Goal: Task Accomplishment & Management: Manage account settings

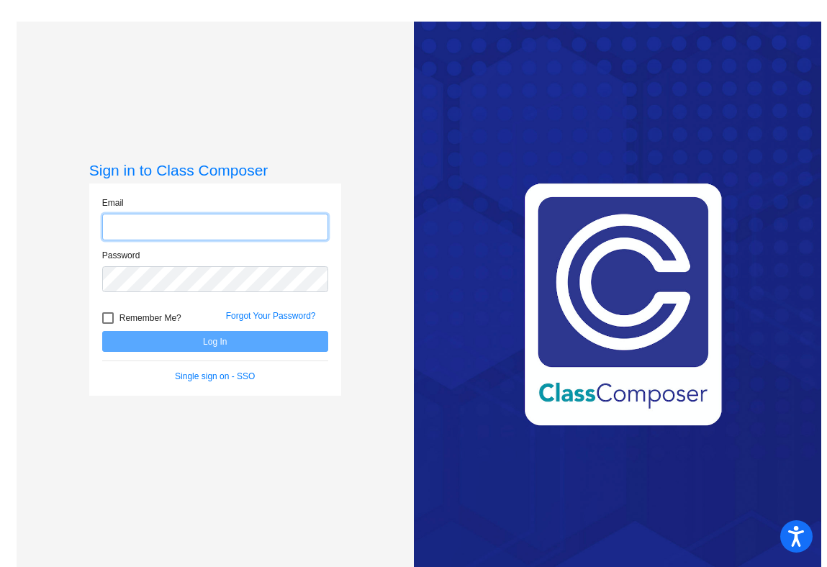
type input "[EMAIL_ADDRESS][PERSON_NAME][DOMAIN_NAME]"
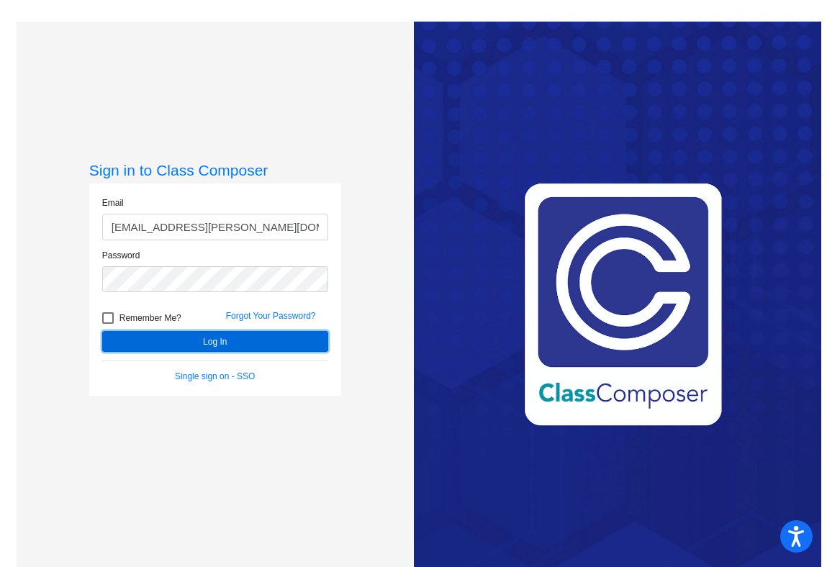
click at [201, 343] on button "Log In" at bounding box center [215, 341] width 226 height 21
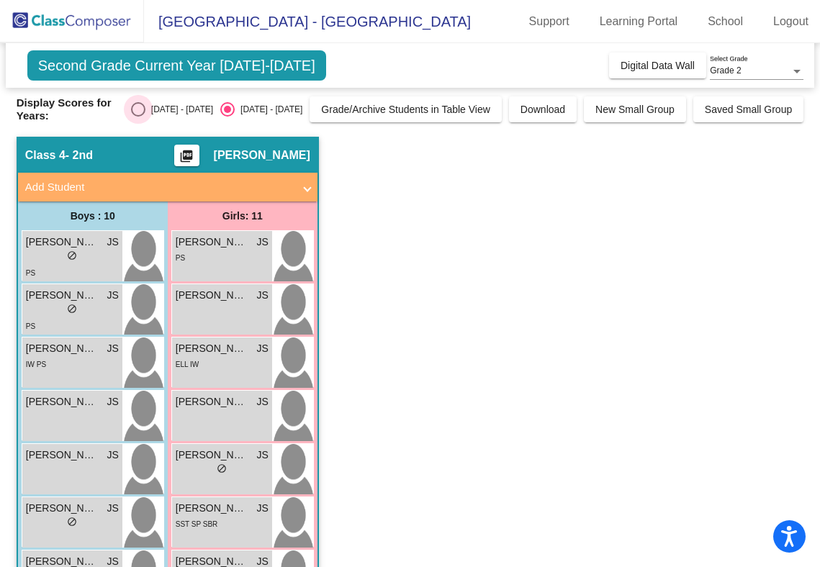
click at [145, 105] on div "Select an option" at bounding box center [138, 109] width 14 height 14
click at [138, 117] on input "[DATE] - [DATE]" at bounding box center [137, 117] width 1 height 1
radio input "true"
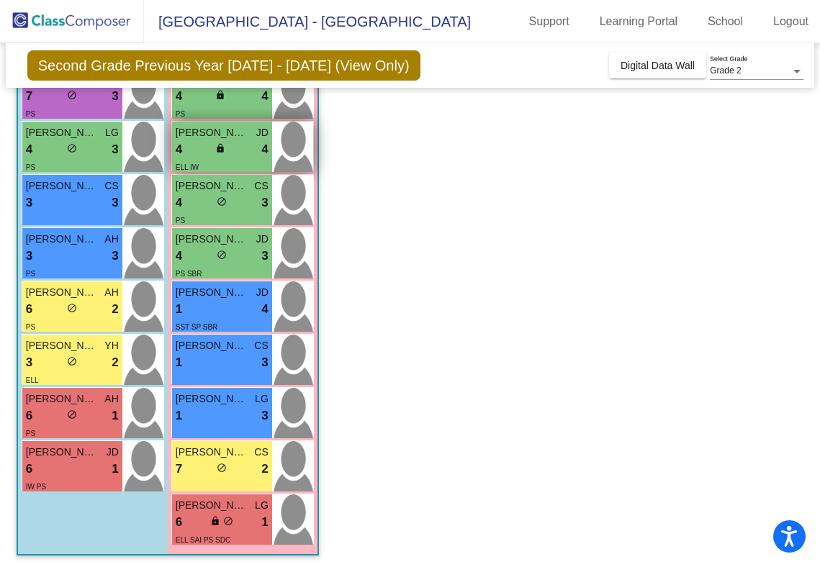
scroll to position [272, 0]
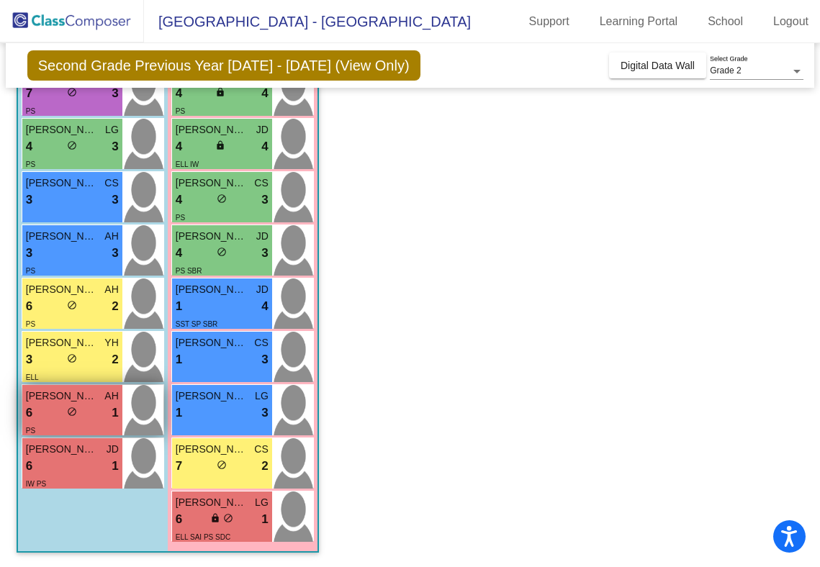
click at [98, 417] on div "6 lock do_not_disturb_alt 1" at bounding box center [72, 413] width 93 height 19
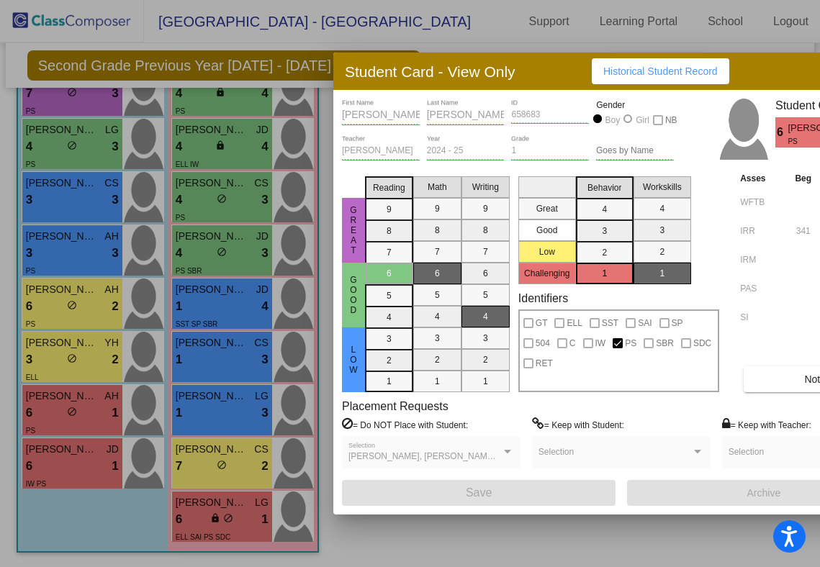
scroll to position [0, 0]
click at [759, 375] on button "Notes" at bounding box center [817, 379] width 148 height 26
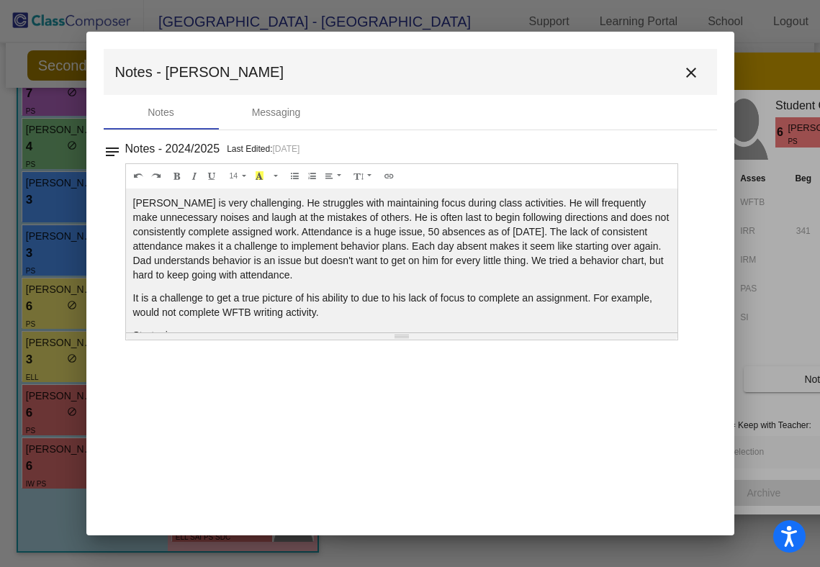
click at [689, 68] on mat-icon "close" at bounding box center [690, 72] width 17 height 17
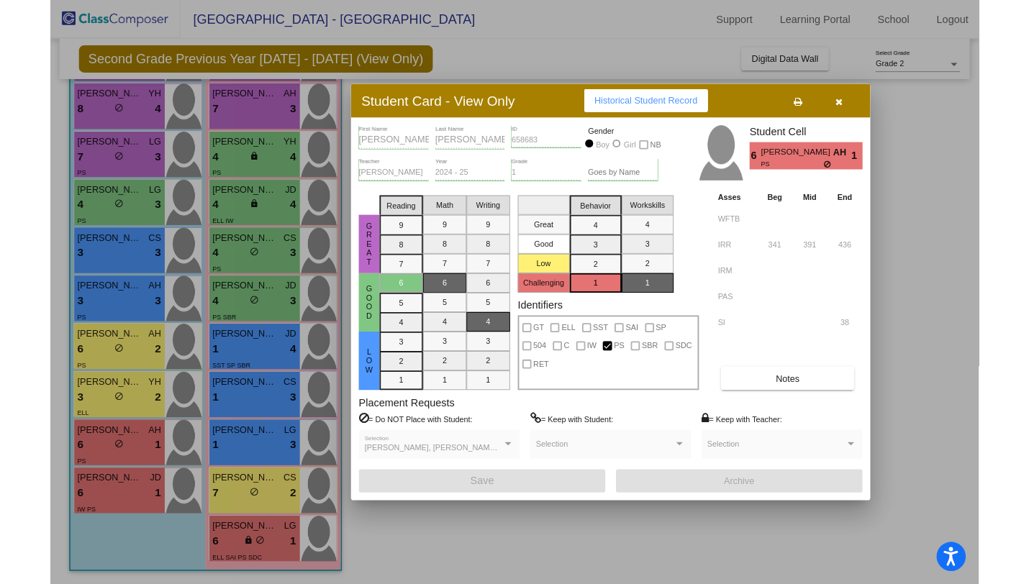
scroll to position [255, 0]
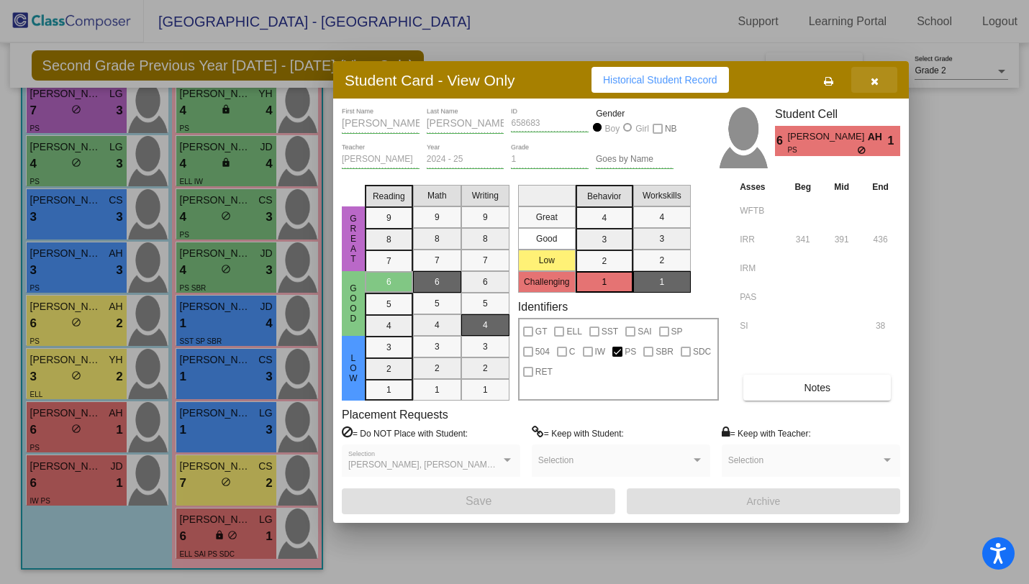
click at [826, 86] on button "button" at bounding box center [874, 80] width 46 height 26
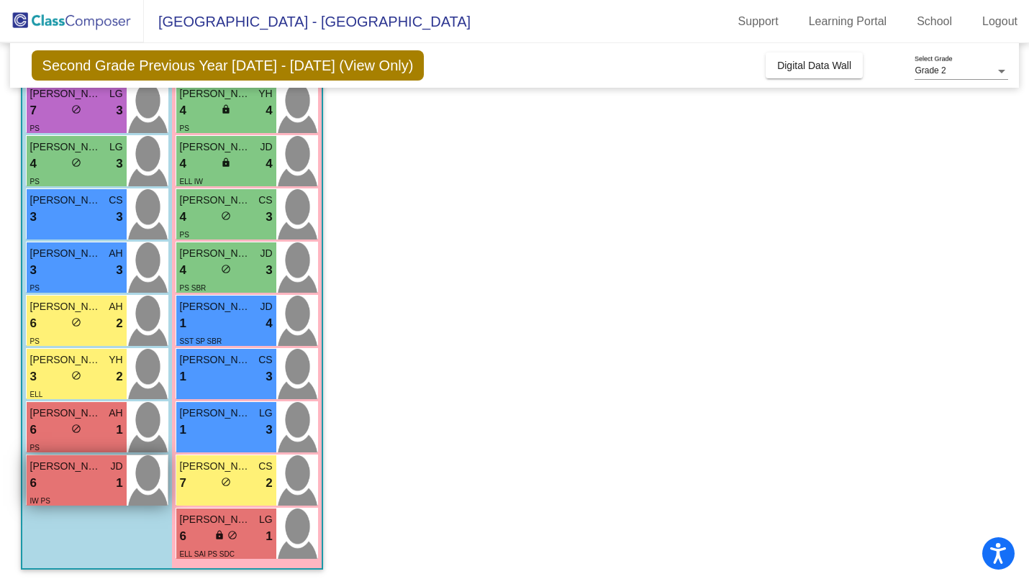
click at [106, 471] on div "[PERSON_NAME] [PERSON_NAME]" at bounding box center [76, 466] width 93 height 15
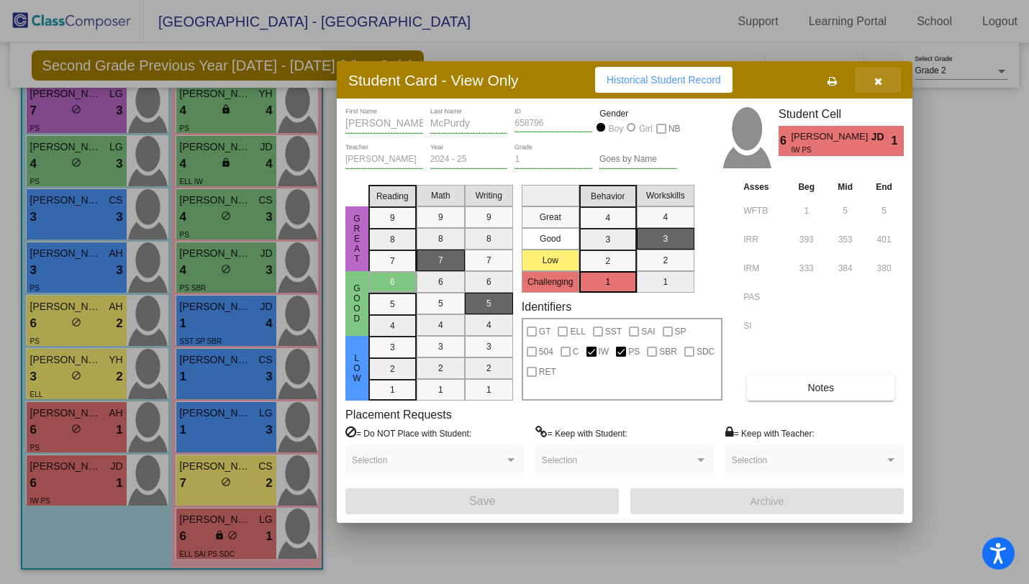
click at [826, 76] on span "button" at bounding box center [878, 80] width 8 height 12
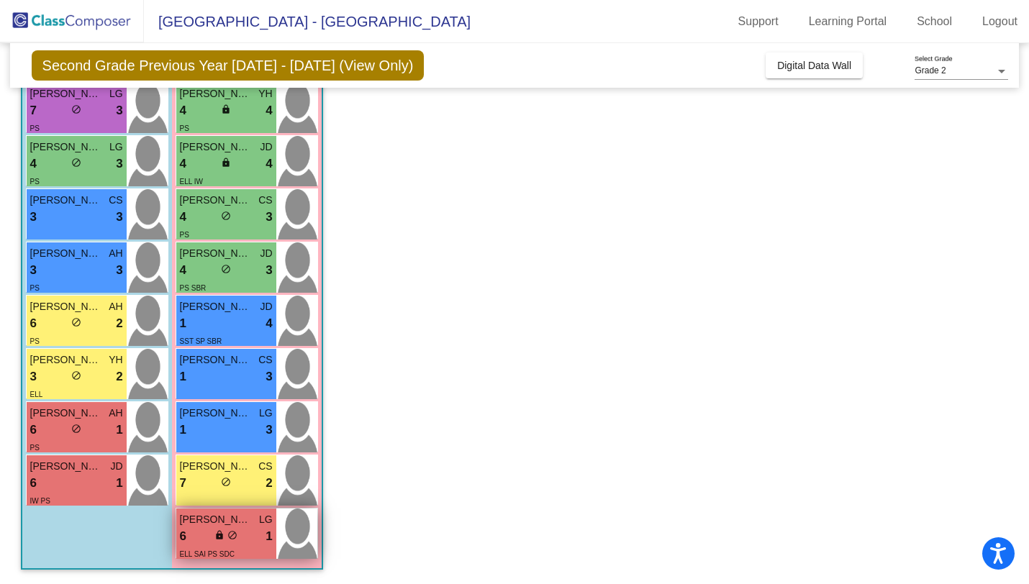
click at [243, 523] on span "[PERSON_NAME]" at bounding box center [216, 519] width 72 height 15
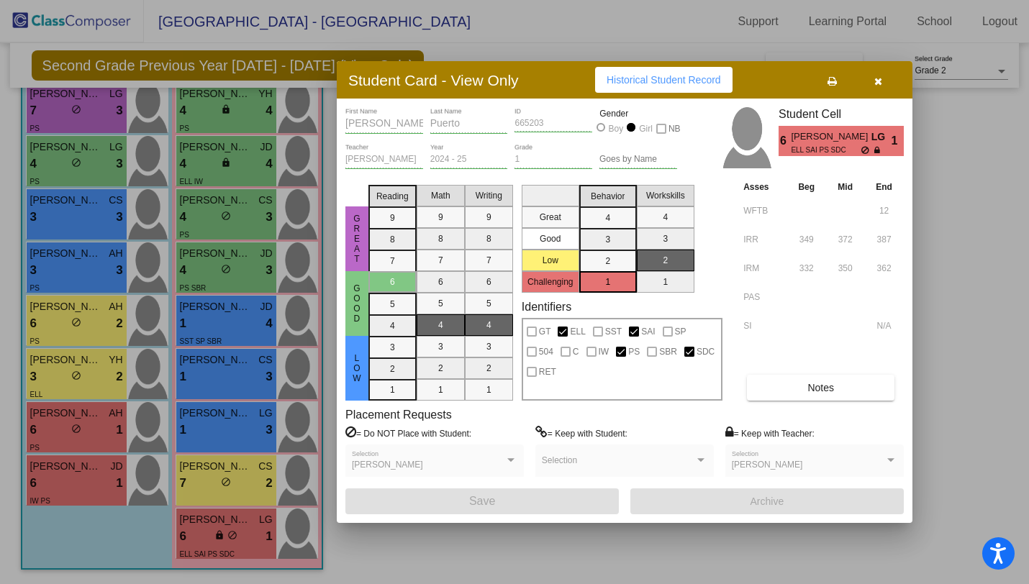
click at [826, 85] on icon "button" at bounding box center [878, 81] width 8 height 10
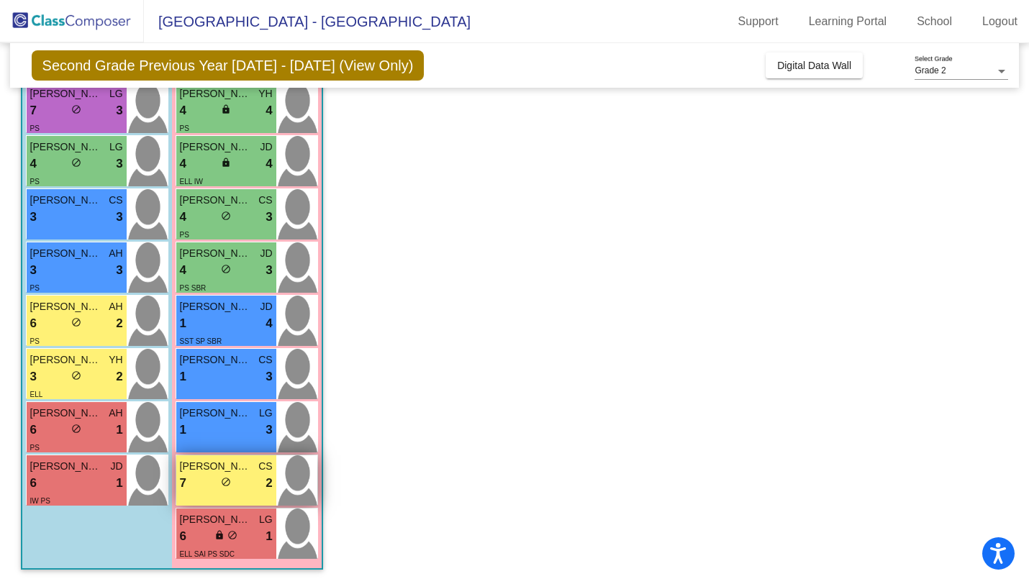
click at [281, 484] on img at bounding box center [296, 481] width 41 height 50
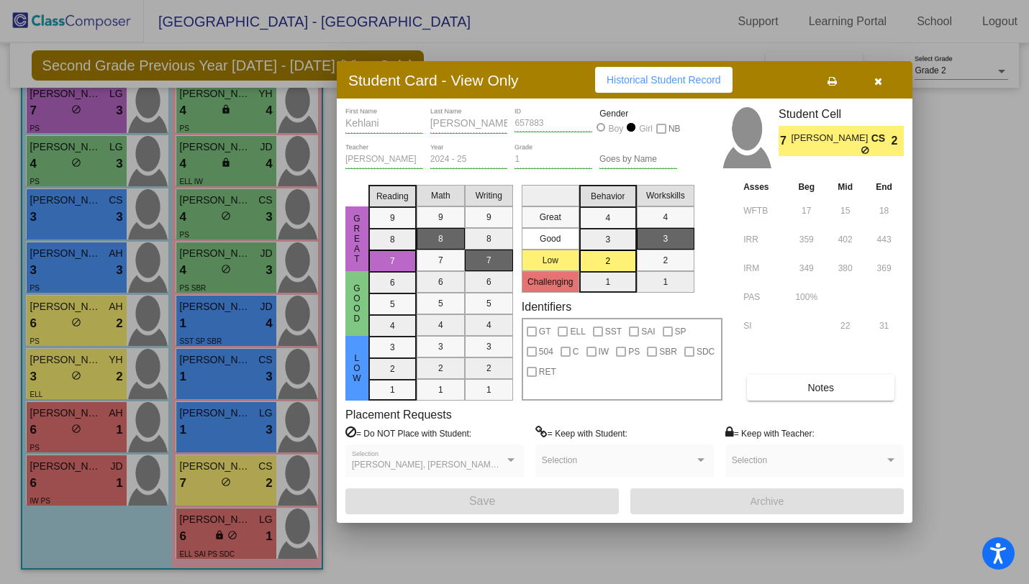
click at [826, 85] on button "button" at bounding box center [878, 80] width 46 height 26
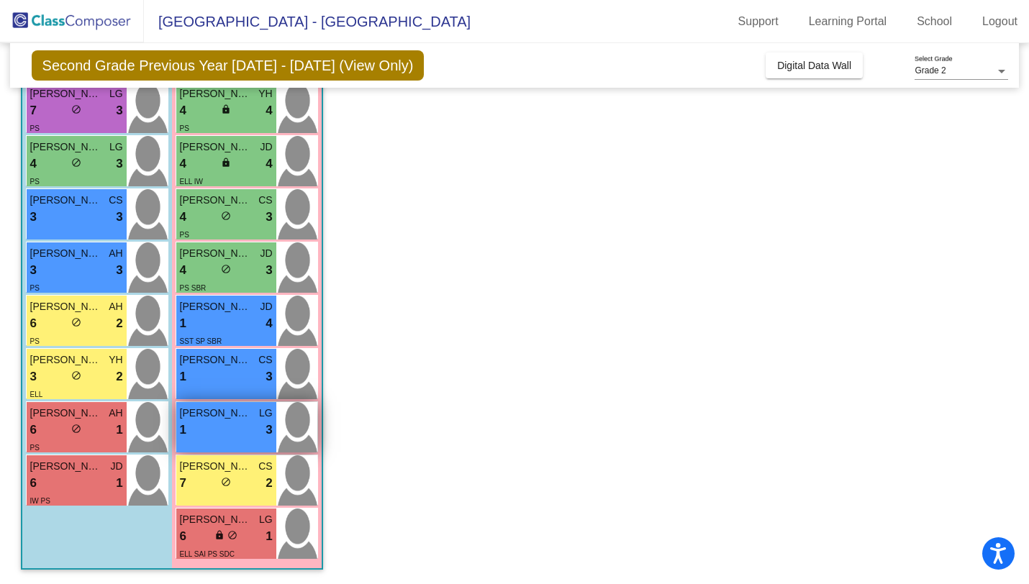
click at [230, 426] on div "1 lock do_not_disturb_alt 3" at bounding box center [226, 430] width 93 height 19
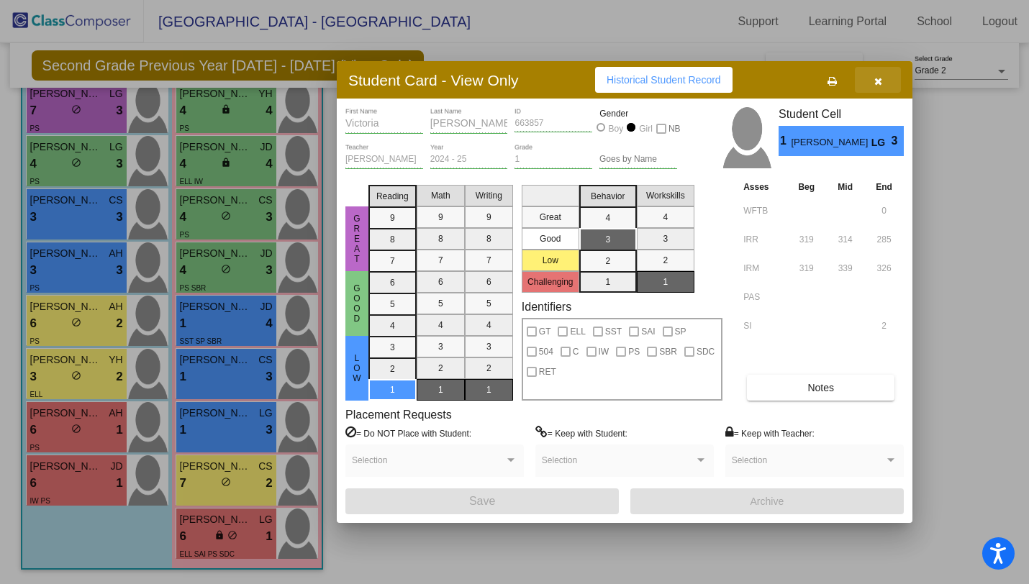
click at [826, 74] on span "button" at bounding box center [878, 80] width 8 height 12
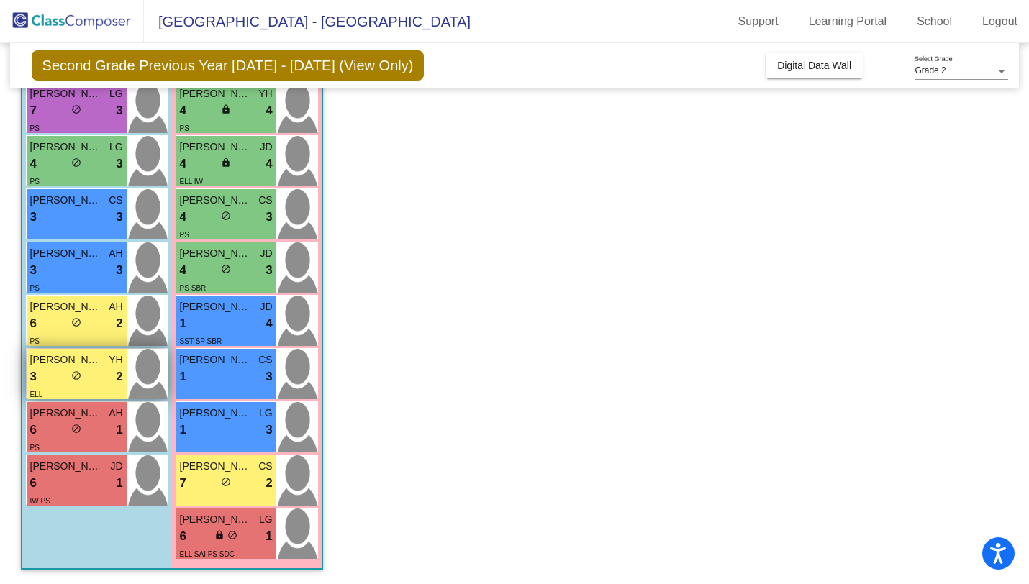
click at [99, 360] on span "[PERSON_NAME] [PERSON_NAME]" at bounding box center [66, 360] width 72 height 15
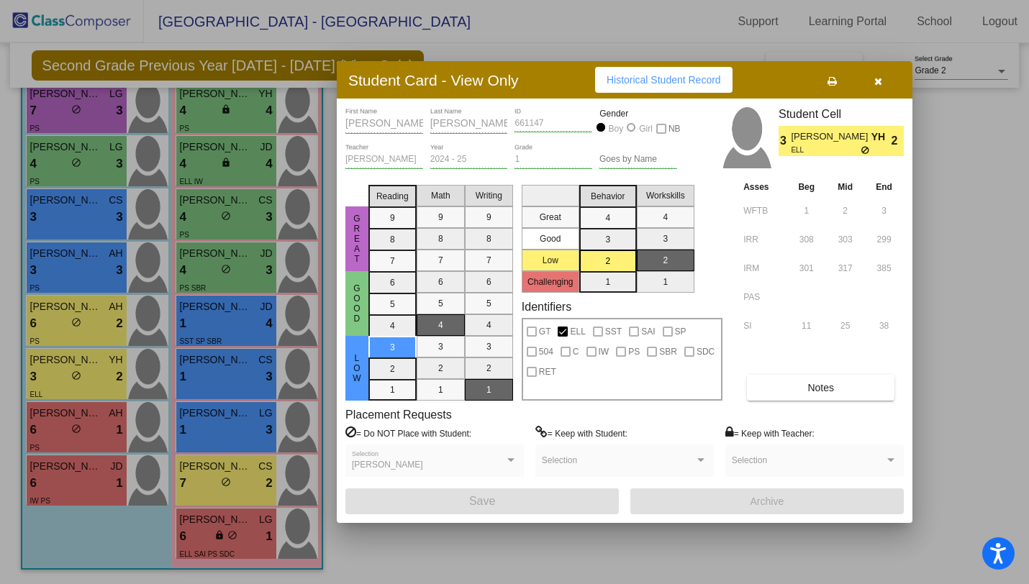
click at [826, 77] on button "button" at bounding box center [878, 80] width 46 height 26
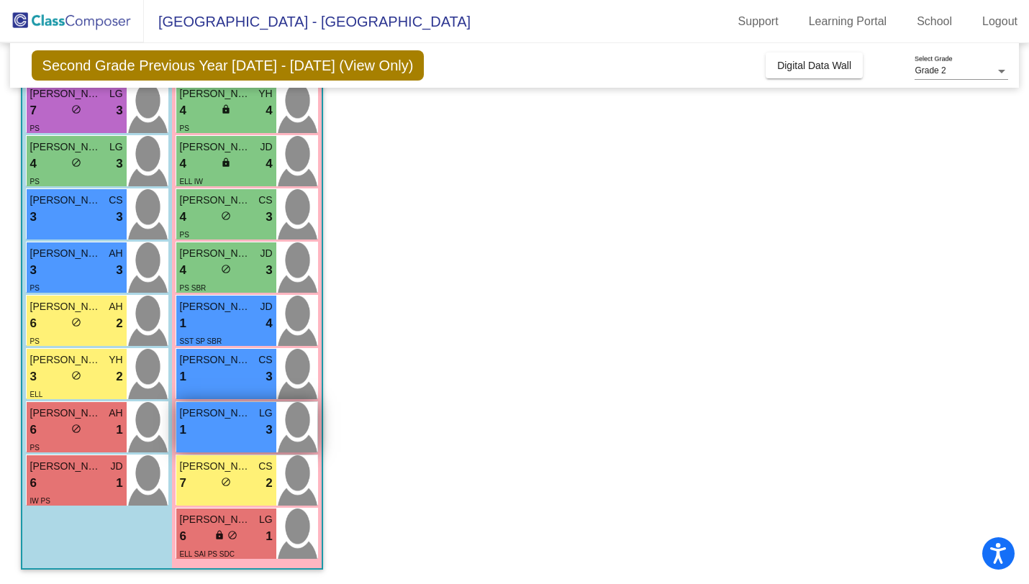
click at [216, 436] on div "1 lock do_not_disturb_alt 3" at bounding box center [226, 430] width 93 height 19
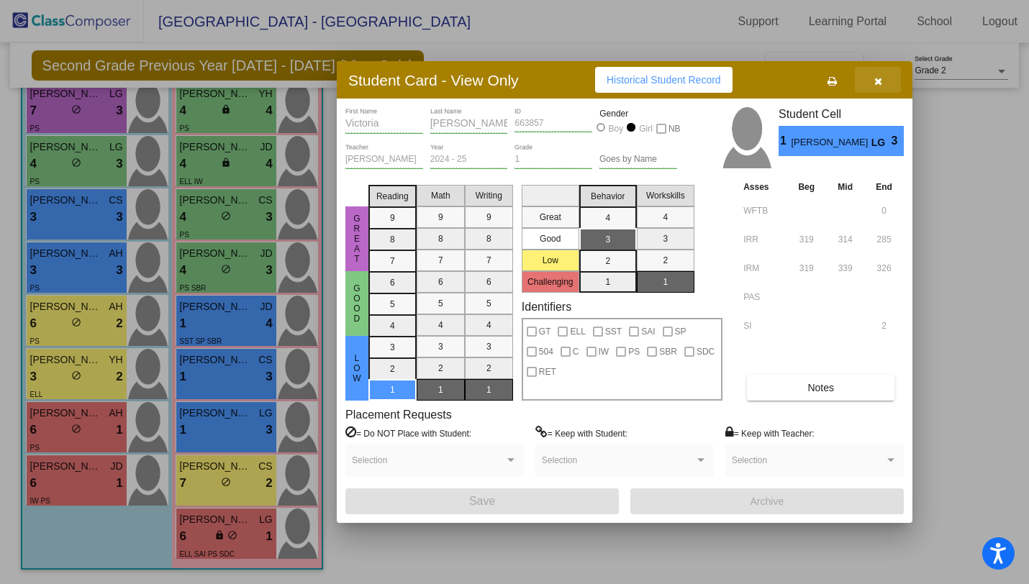
click at [826, 83] on button "button" at bounding box center [878, 80] width 46 height 26
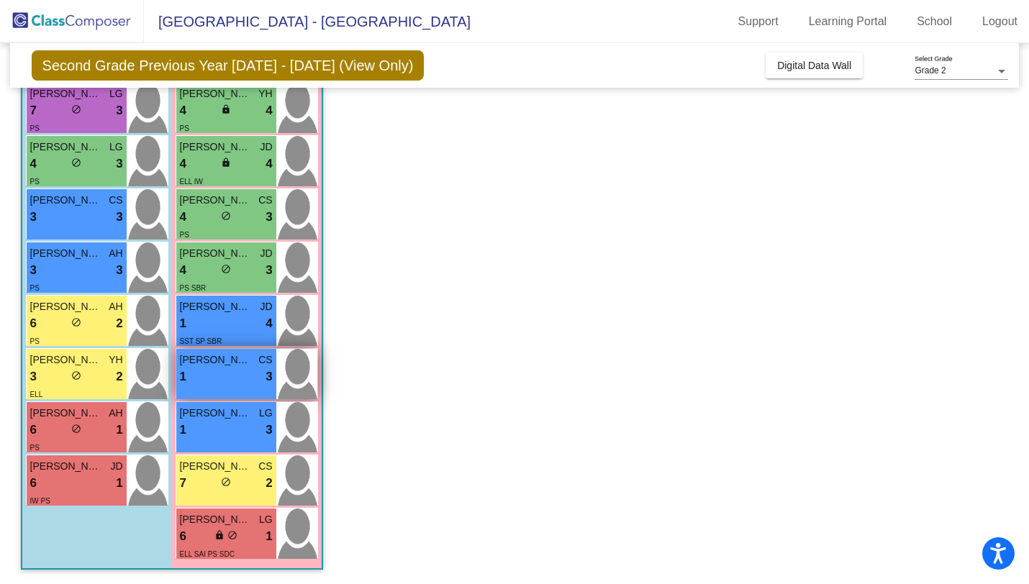
click at [225, 361] on span "[PERSON_NAME]" at bounding box center [216, 360] width 72 height 15
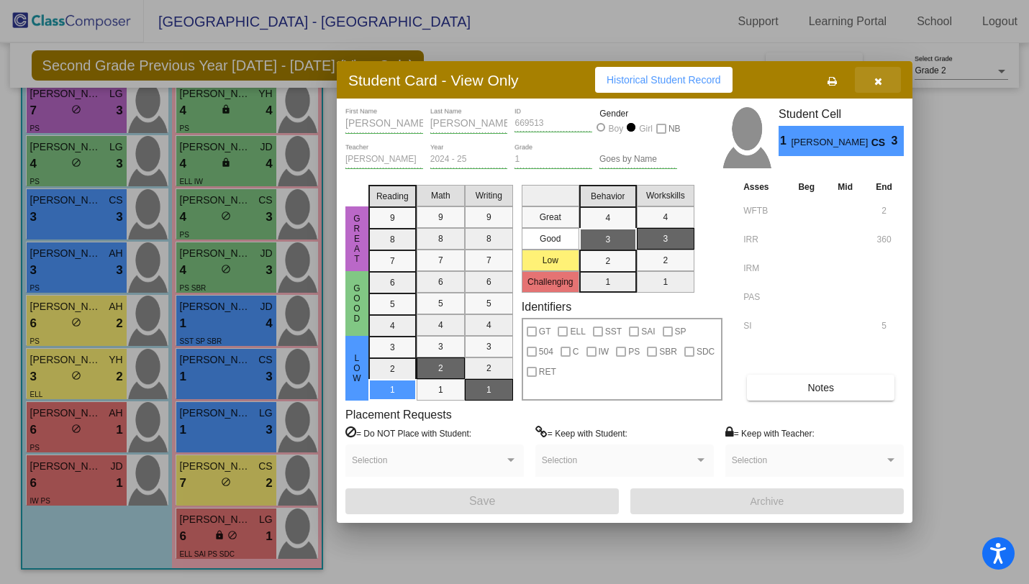
click at [826, 78] on button "button" at bounding box center [878, 80] width 46 height 26
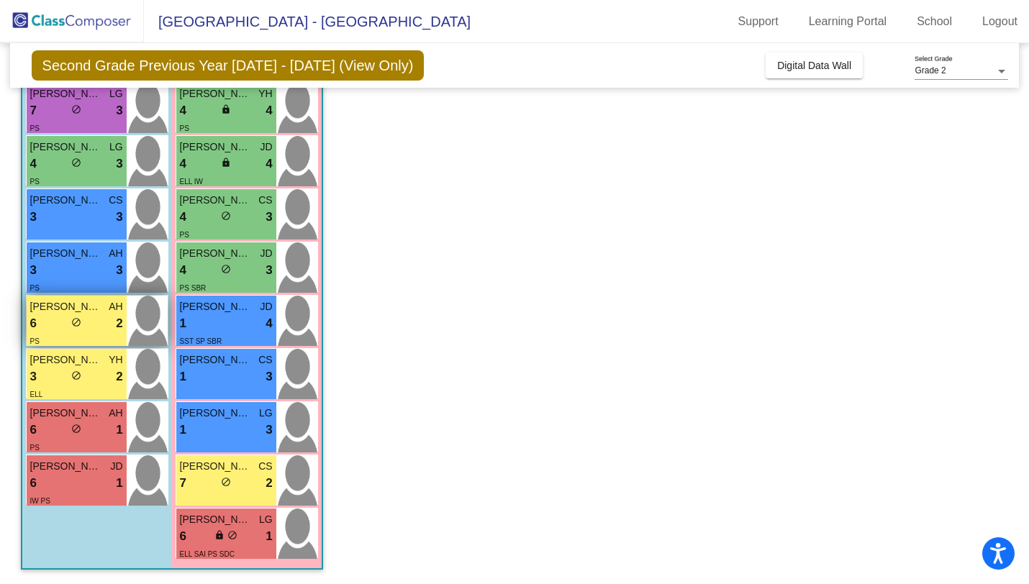
click at [117, 315] on span "2" at bounding box center [119, 324] width 6 height 19
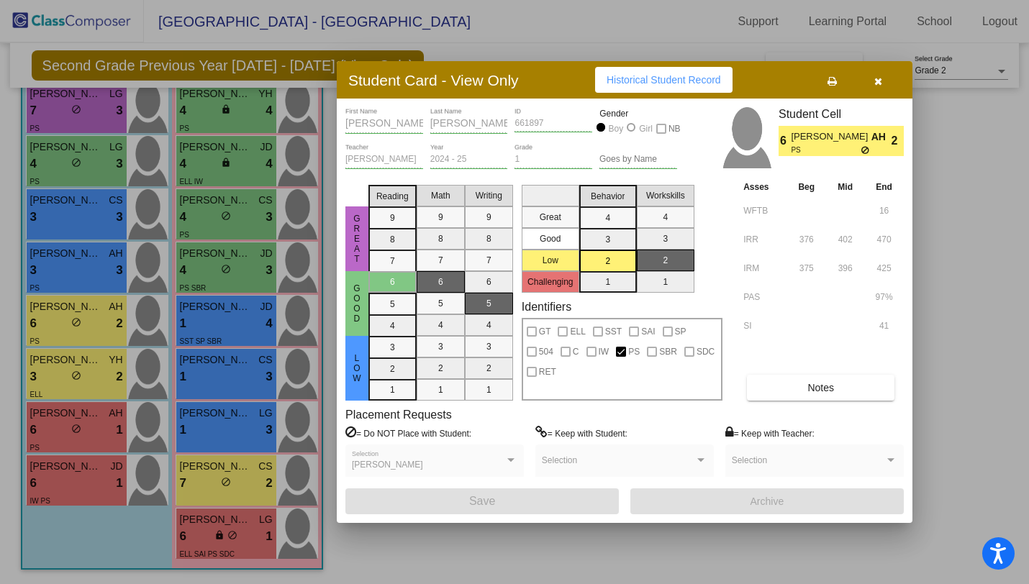
click at [826, 82] on icon "button" at bounding box center [878, 81] width 8 height 10
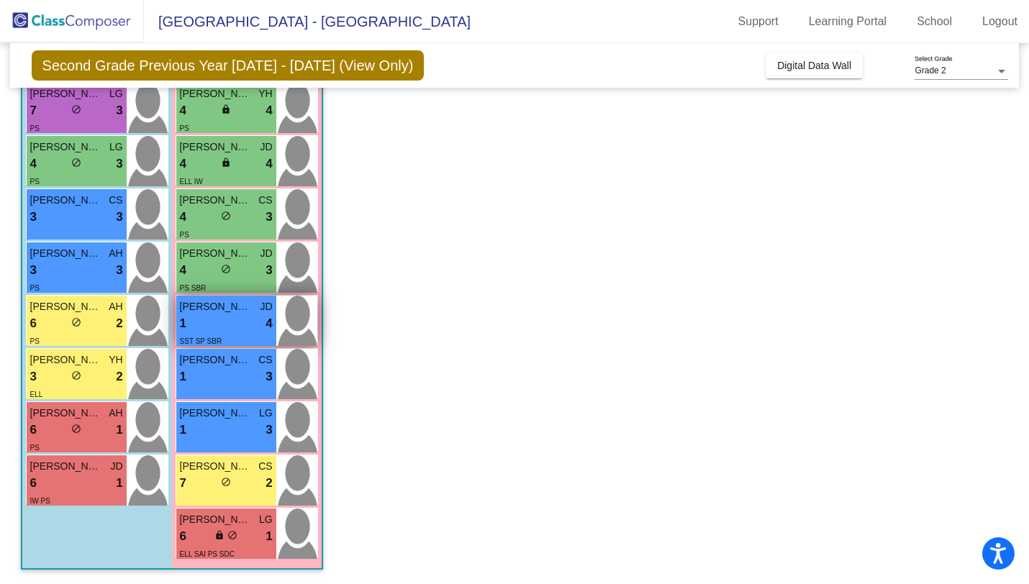
click at [220, 307] on span "[PERSON_NAME]" at bounding box center [216, 306] width 72 height 15
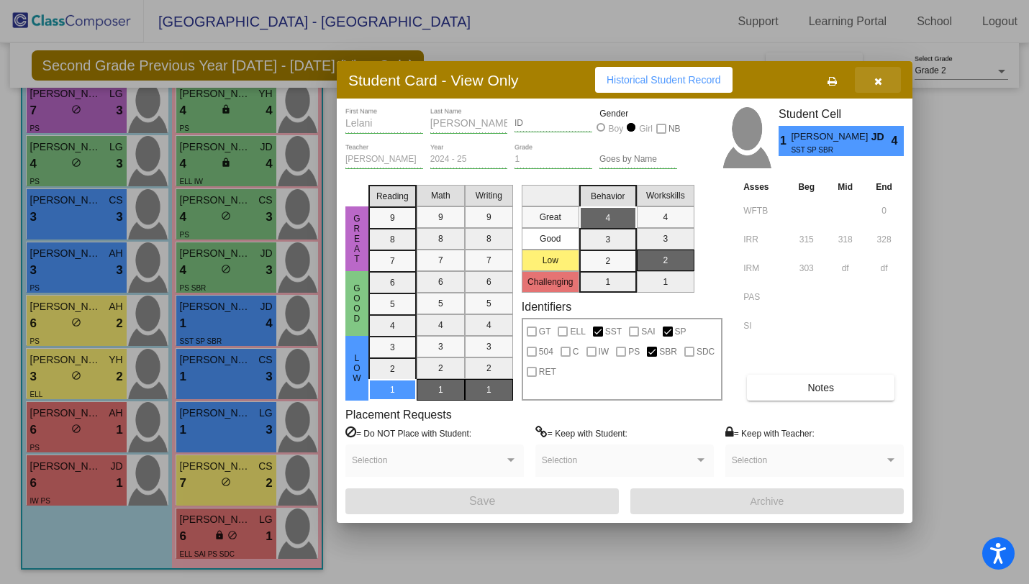
click at [826, 83] on icon "button" at bounding box center [878, 81] width 8 height 10
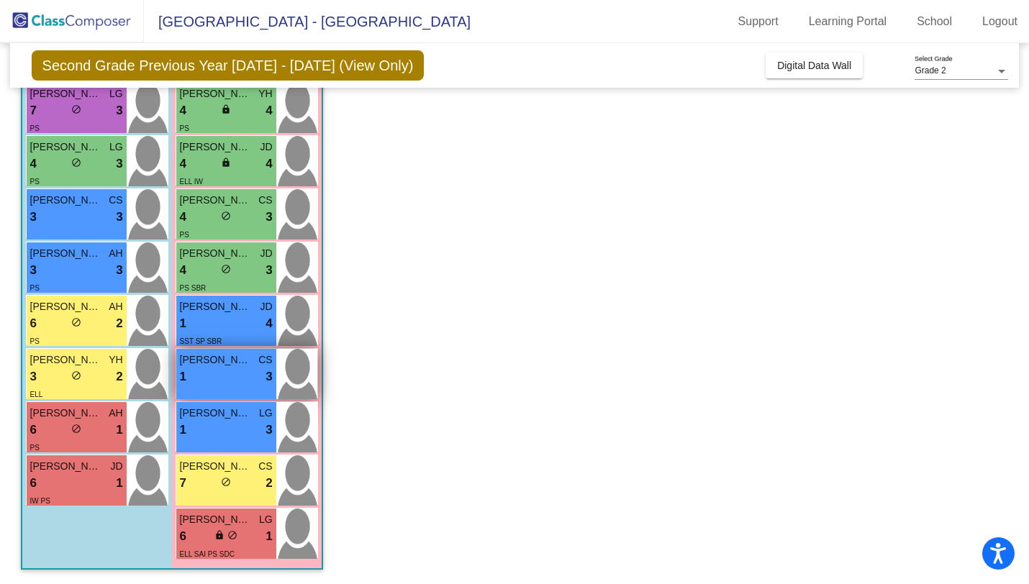
click at [243, 365] on span "[PERSON_NAME]" at bounding box center [216, 360] width 72 height 15
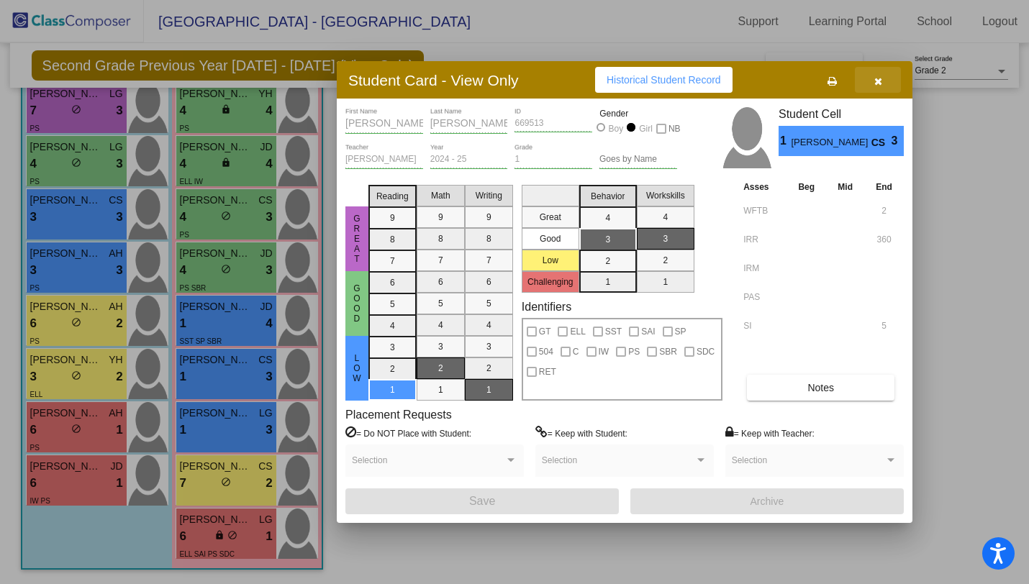
click at [826, 76] on icon "button" at bounding box center [878, 81] width 8 height 10
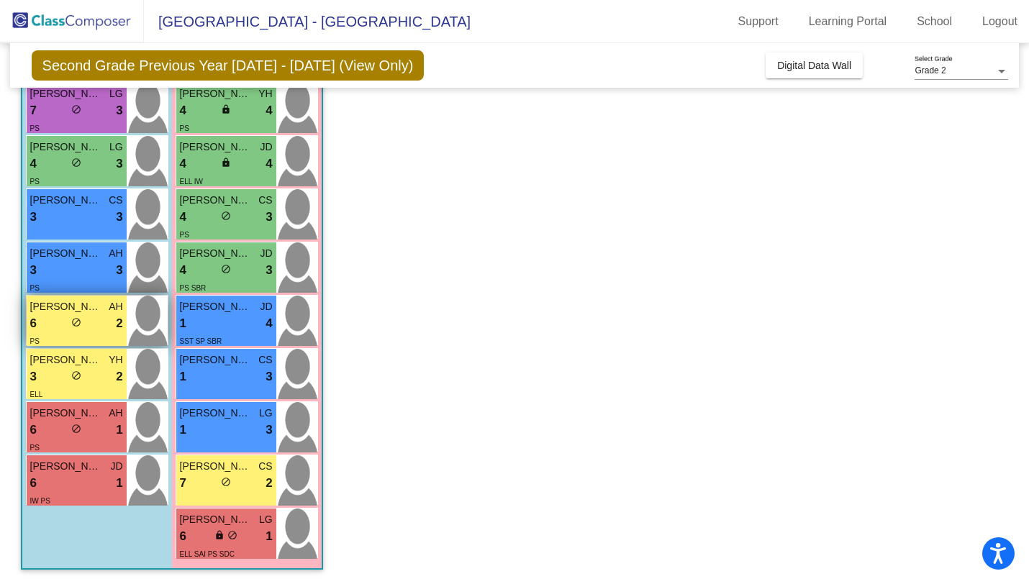
click at [112, 325] on div "6 lock do_not_disturb_alt 2" at bounding box center [76, 324] width 93 height 19
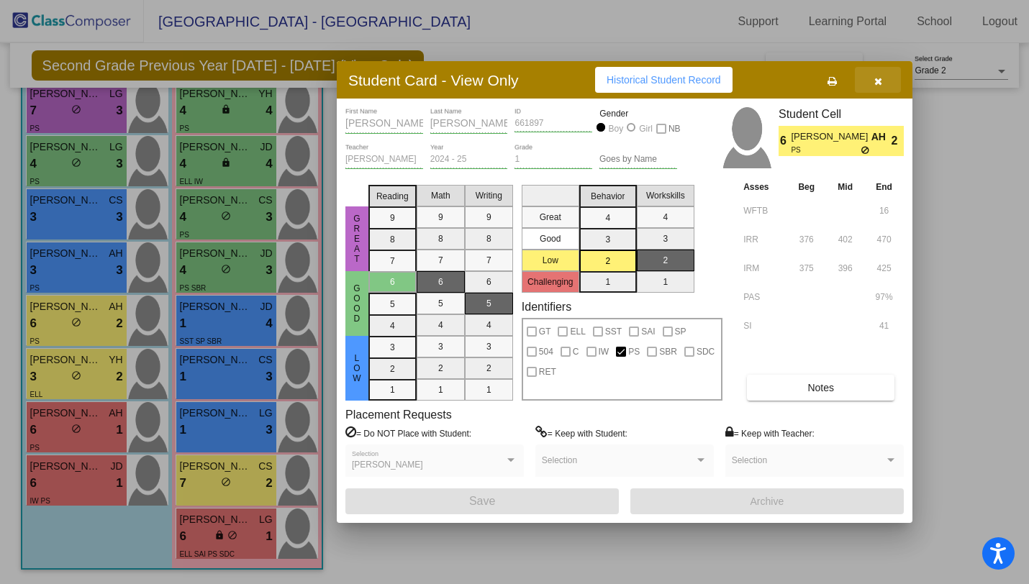
click at [826, 78] on icon "button" at bounding box center [878, 81] width 8 height 10
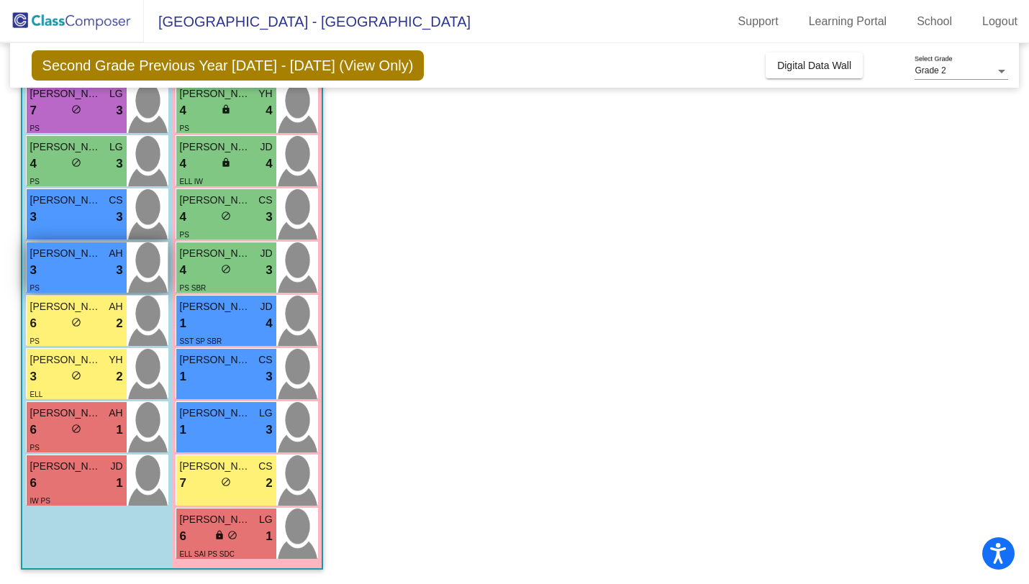
click at [114, 268] on div "3 lock do_not_disturb_alt 3" at bounding box center [76, 270] width 93 height 19
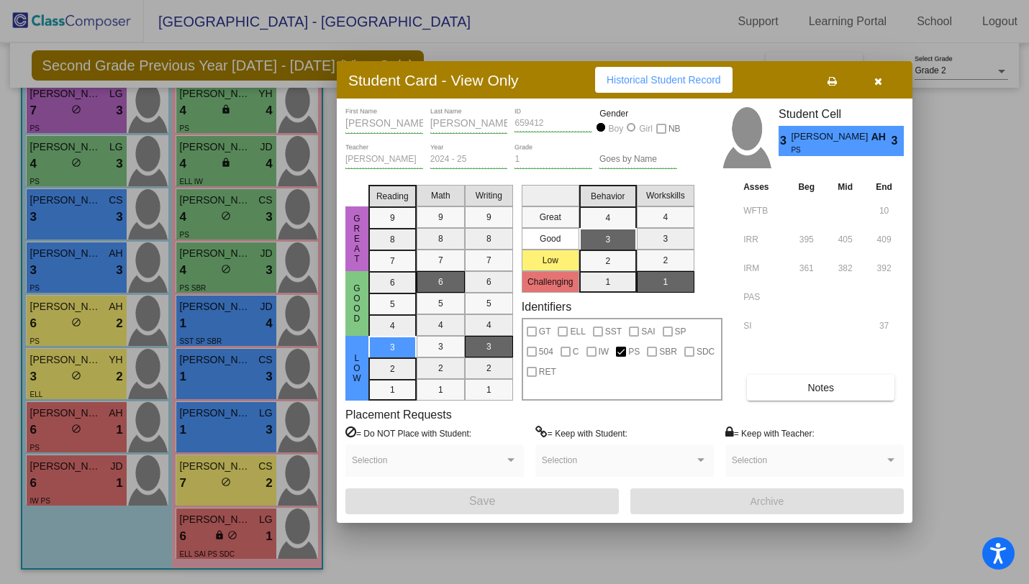
click at [826, 73] on button "button" at bounding box center [878, 80] width 46 height 26
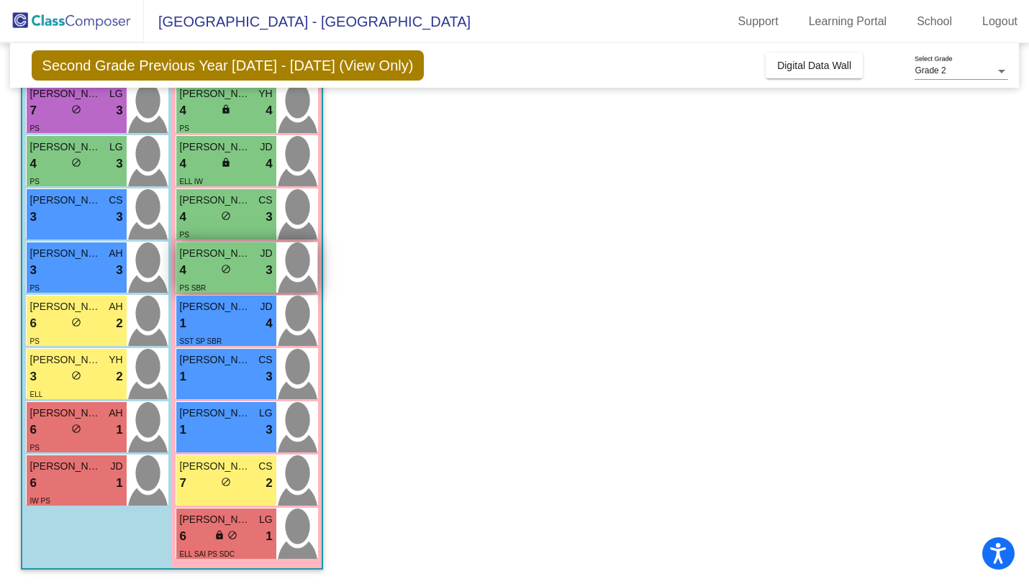
click at [253, 268] on div "4 lock do_not_disturb_alt 3" at bounding box center [226, 270] width 93 height 19
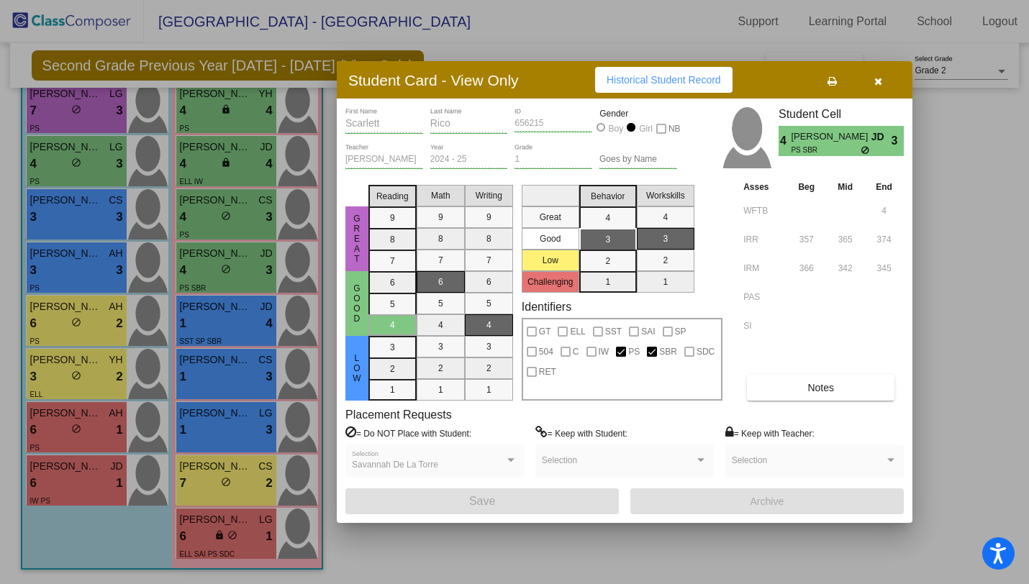
click at [826, 81] on icon "button" at bounding box center [878, 81] width 8 height 10
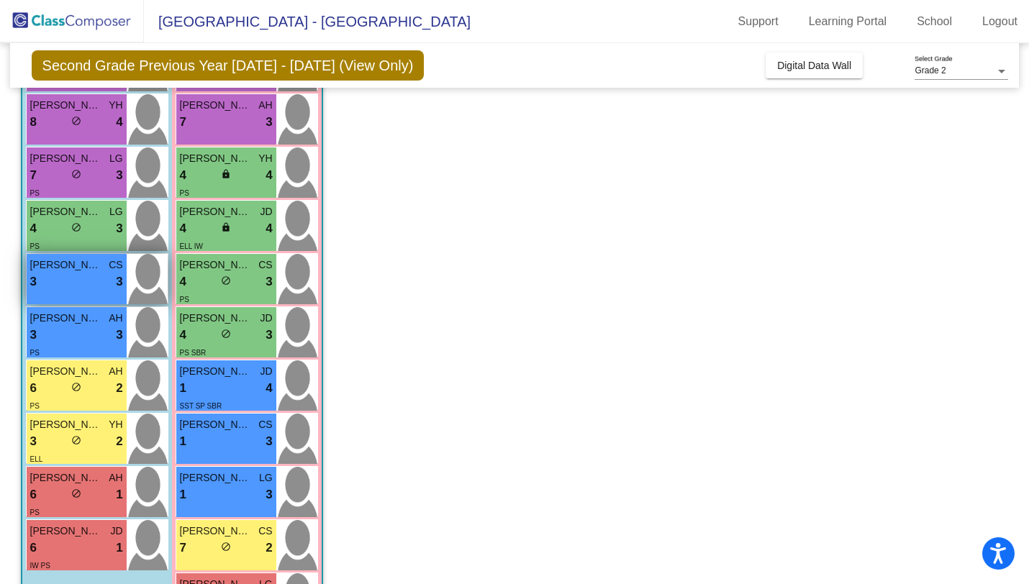
scroll to position [181, 0]
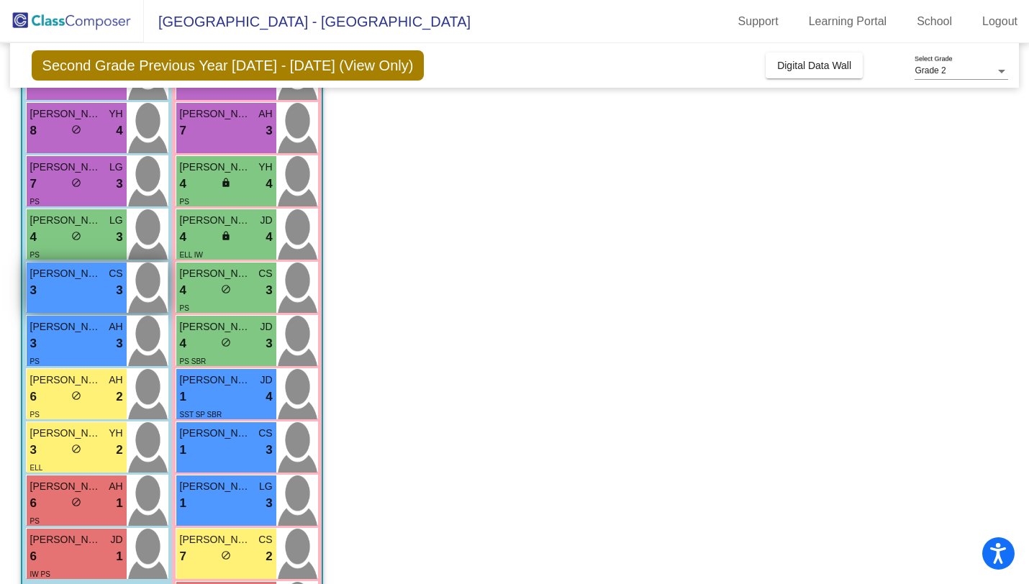
click at [84, 295] on div "3 lock do_not_disturb_alt 3" at bounding box center [76, 290] width 93 height 19
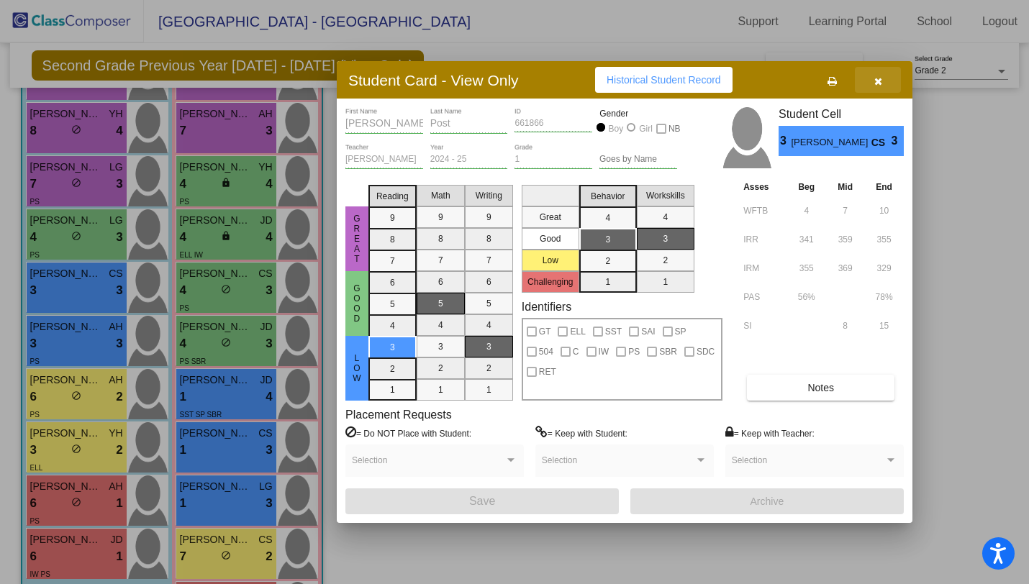
click at [826, 83] on icon "button" at bounding box center [878, 81] width 8 height 10
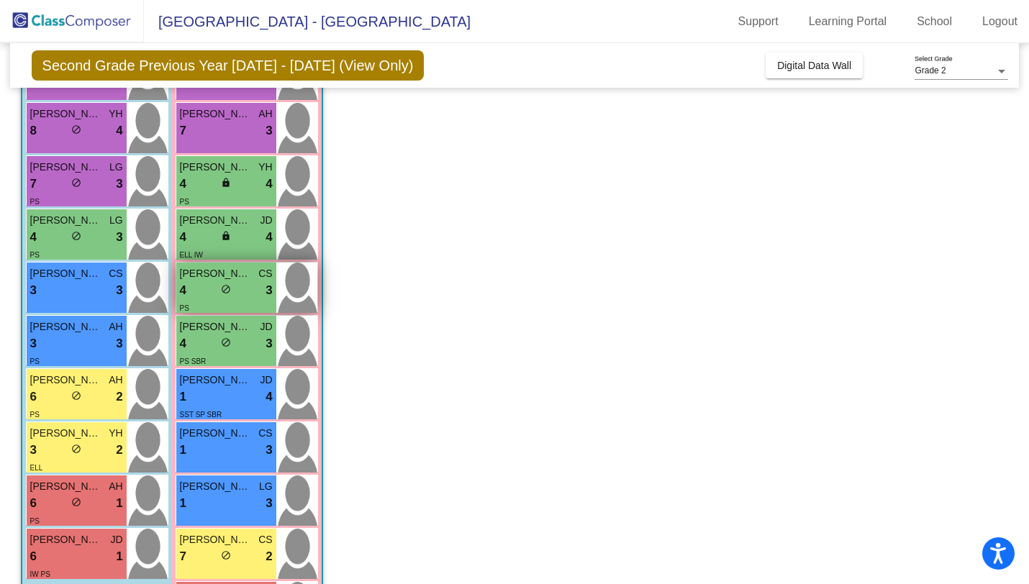
click at [268, 289] on span "3" at bounding box center [269, 290] width 6 height 19
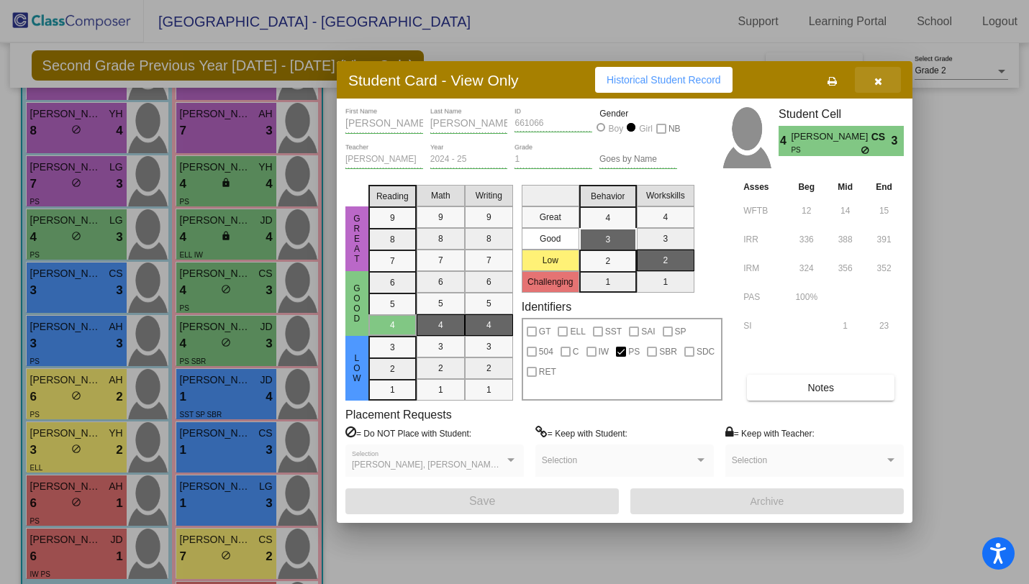
click at [826, 77] on button "button" at bounding box center [878, 80] width 46 height 26
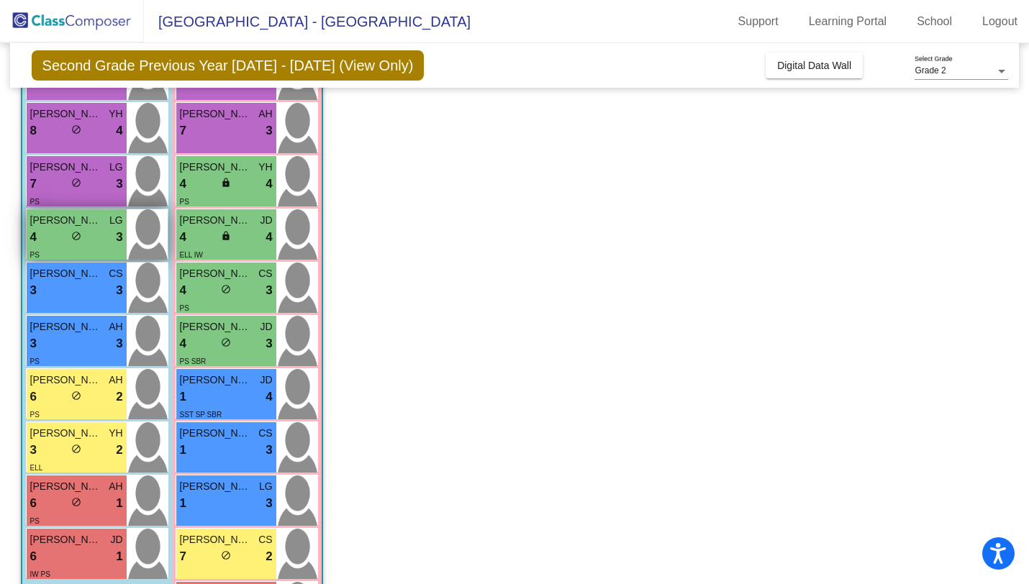
click at [98, 235] on div "4 lock do_not_disturb_alt 3" at bounding box center [76, 237] width 93 height 19
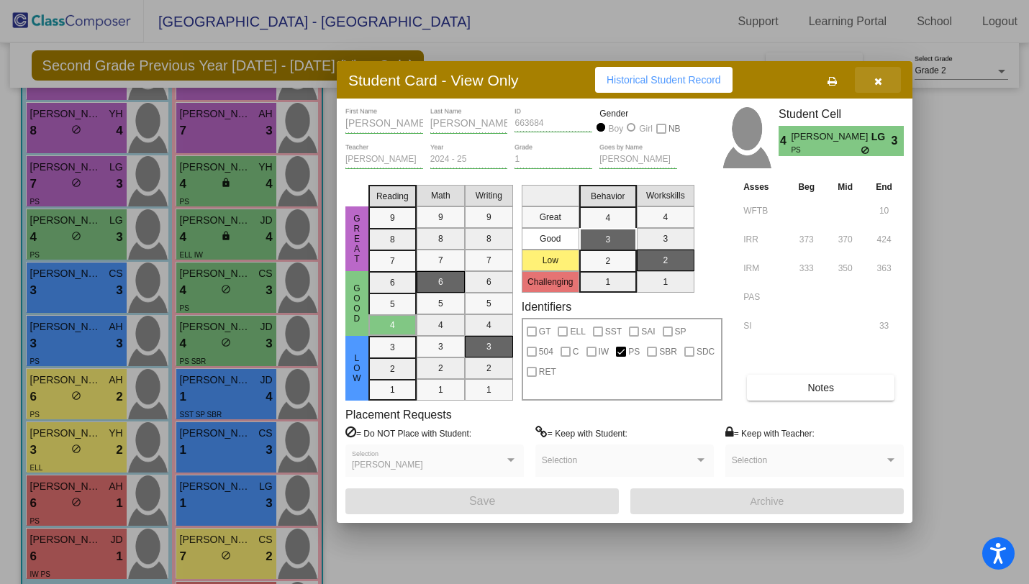
click at [826, 83] on icon "button" at bounding box center [878, 81] width 8 height 10
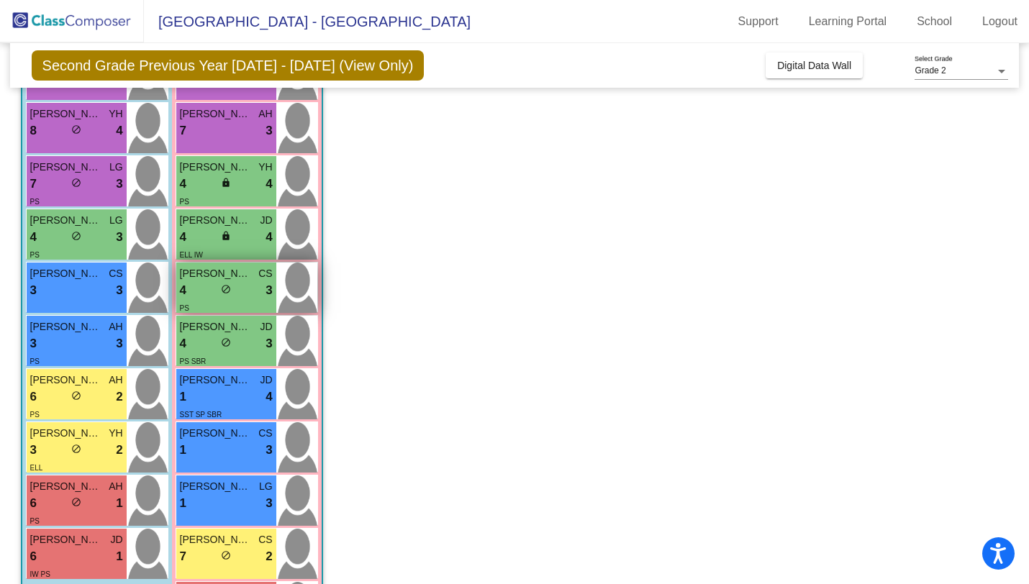
click at [254, 280] on div "[PERSON_NAME] CS" at bounding box center [226, 273] width 93 height 15
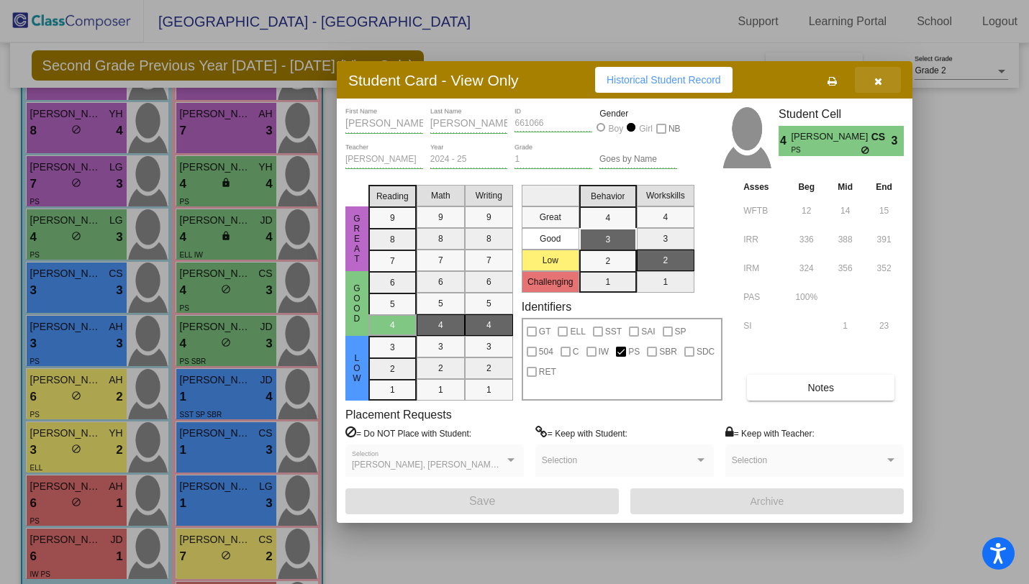
click at [826, 82] on button "button" at bounding box center [878, 80] width 46 height 26
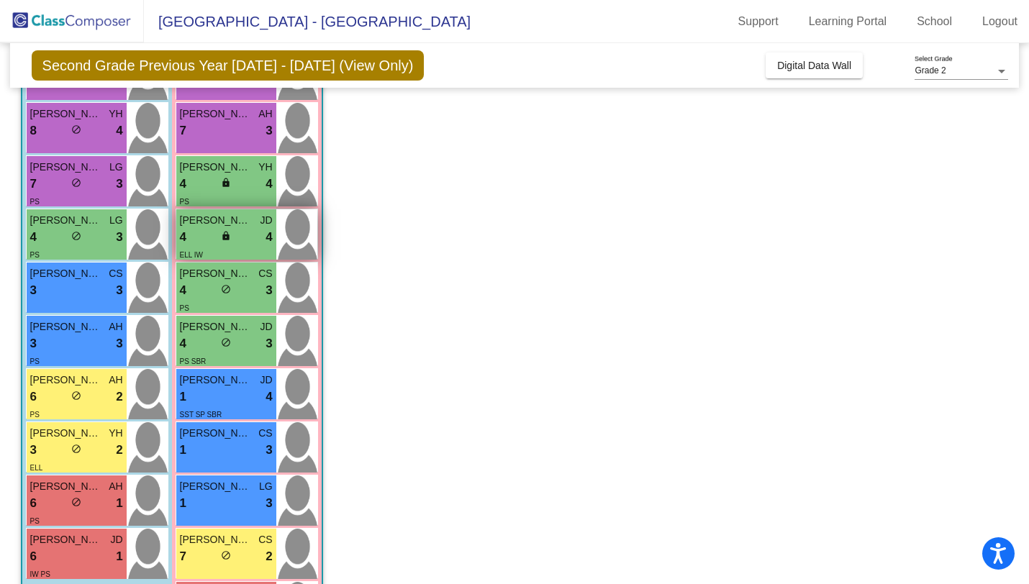
click at [246, 232] on div "4 lock do_not_disturb_alt 4" at bounding box center [226, 237] width 93 height 19
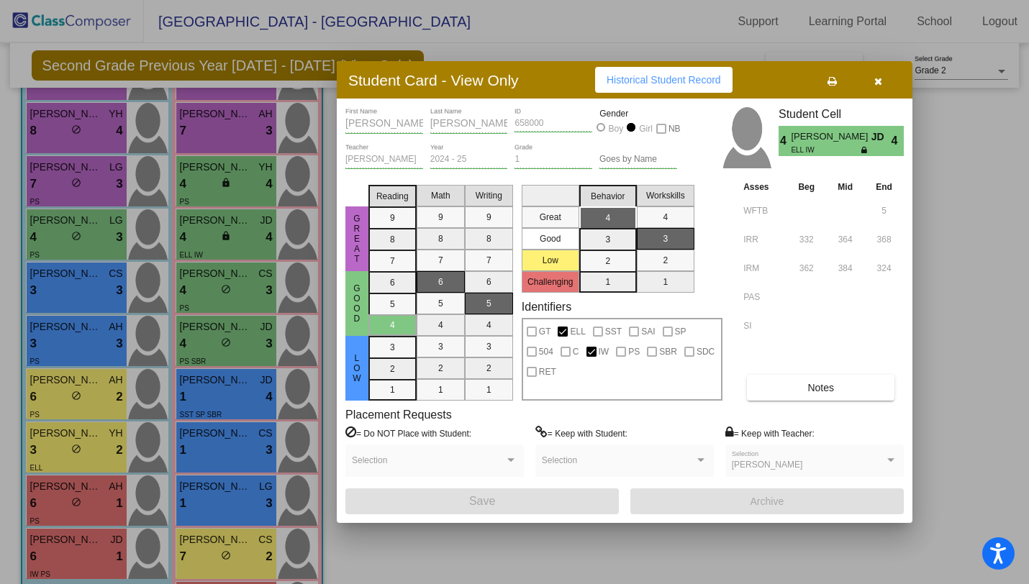
click at [826, 76] on span "button" at bounding box center [878, 80] width 8 height 12
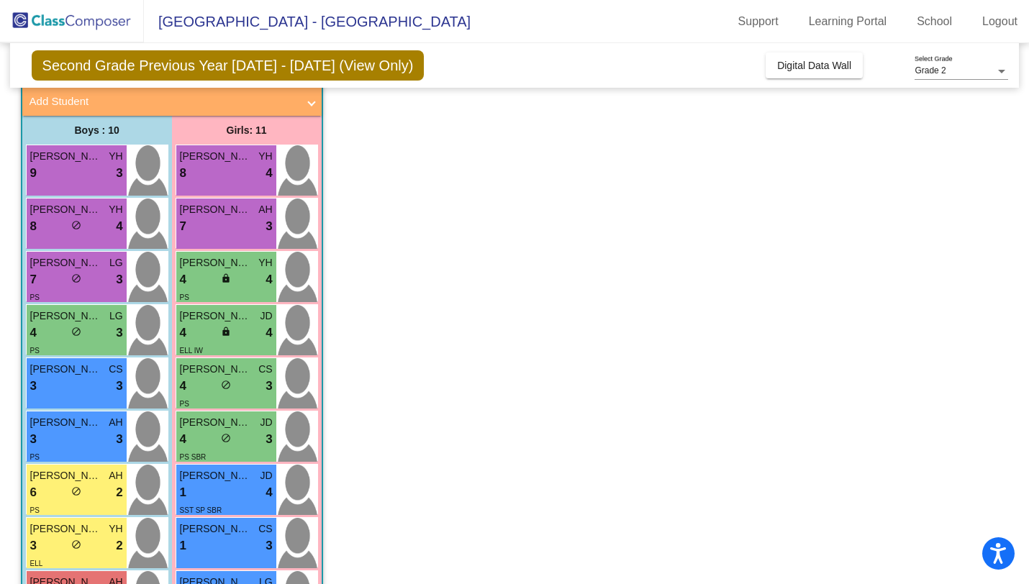
scroll to position [83, 0]
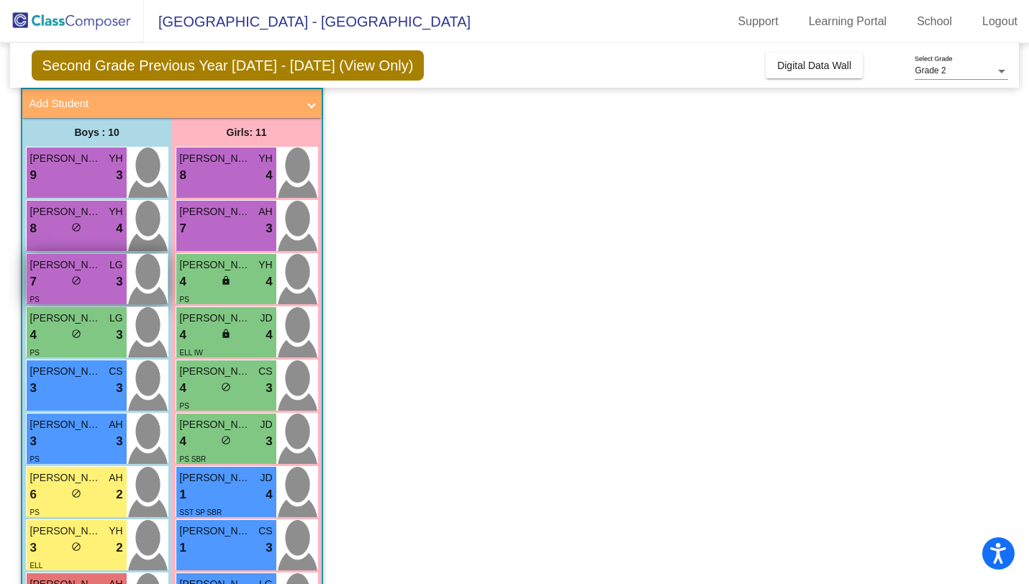
click at [104, 286] on div "7 lock do_not_disturb_alt 3" at bounding box center [76, 282] width 93 height 19
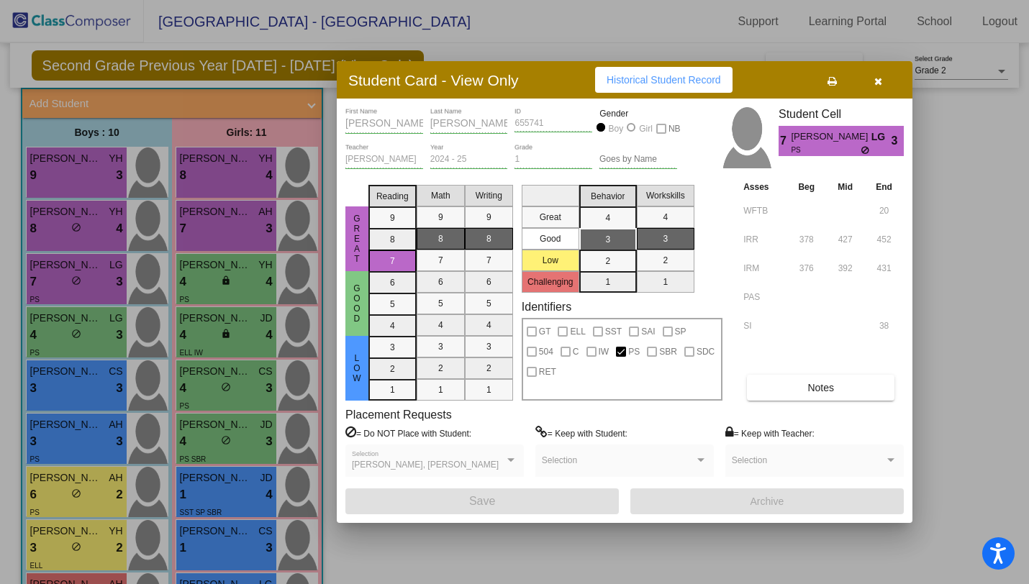
click at [826, 81] on icon "button" at bounding box center [878, 81] width 8 height 10
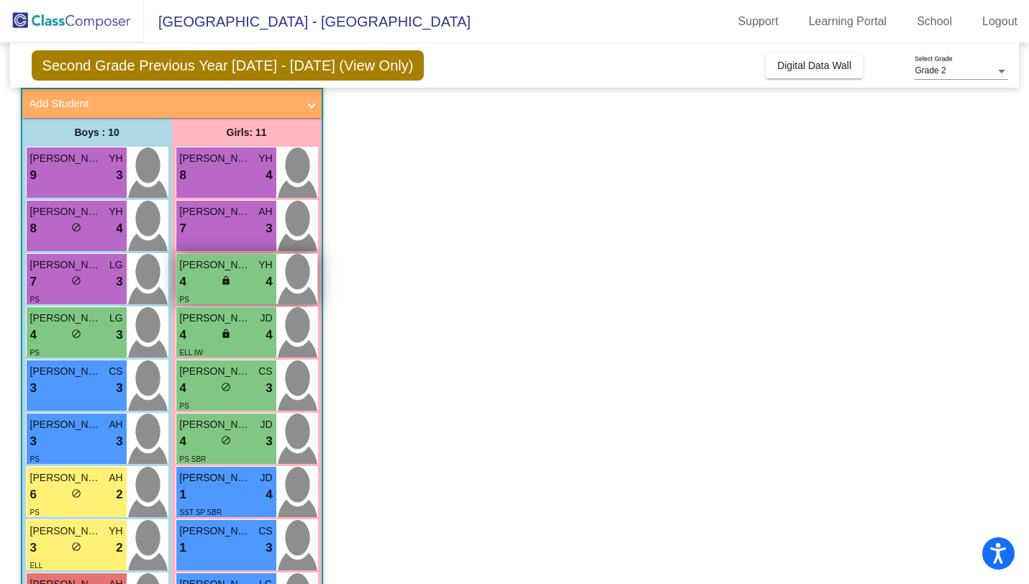
click at [266, 284] on span "4" at bounding box center [269, 282] width 6 height 19
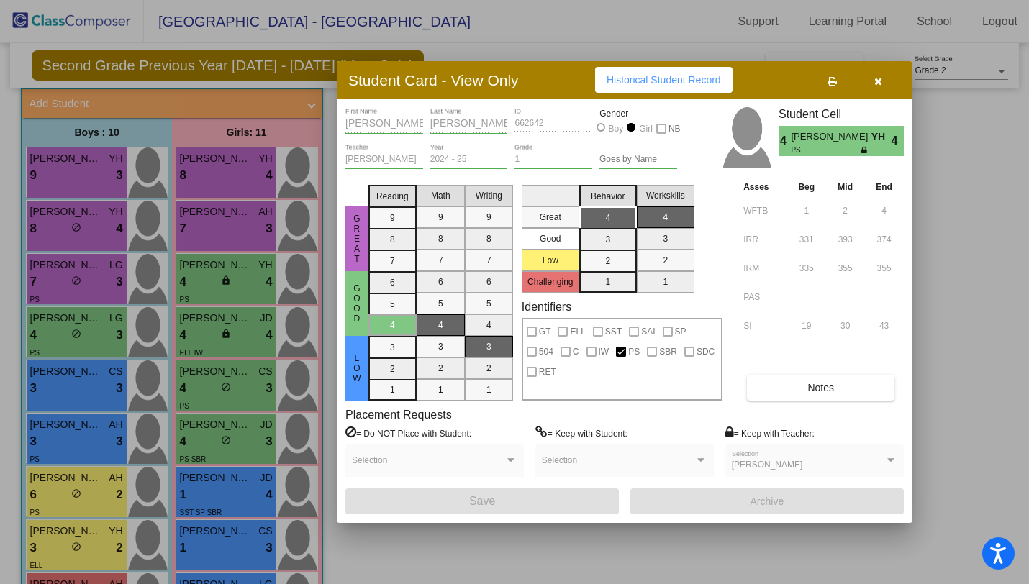
click at [826, 85] on icon "button" at bounding box center [878, 81] width 8 height 10
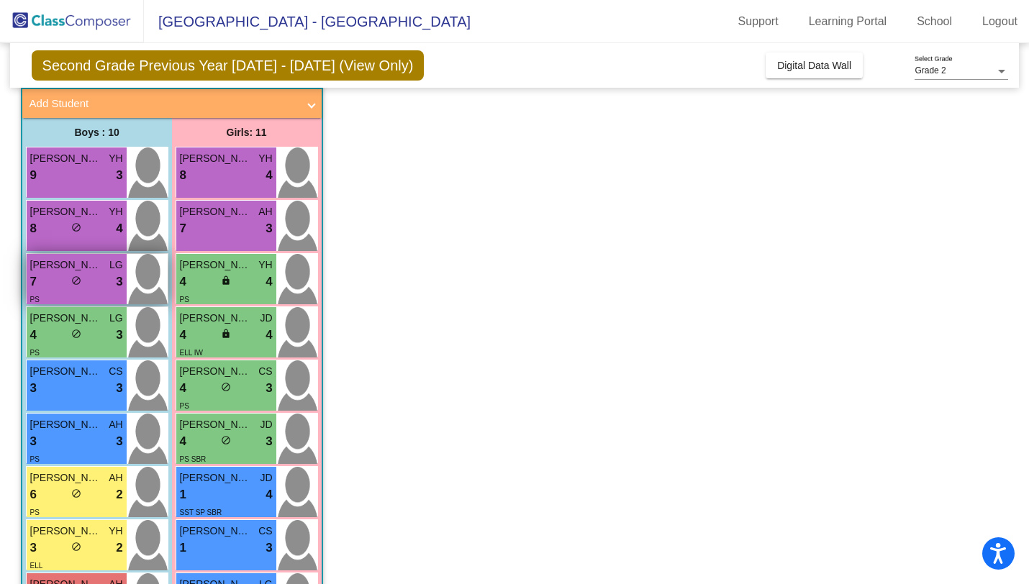
click at [116, 273] on span "3" at bounding box center [119, 282] width 6 height 19
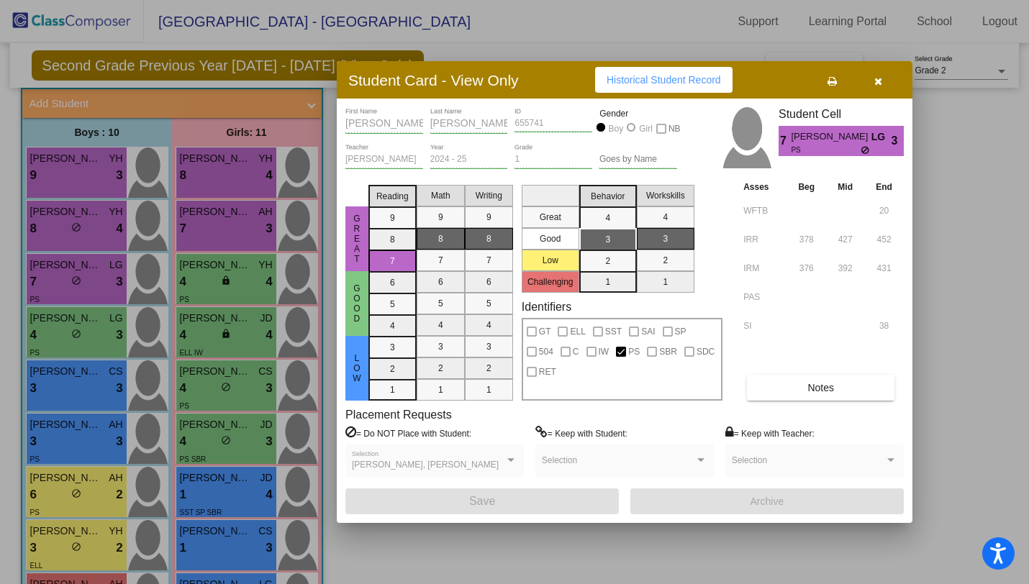
click at [826, 81] on button "button" at bounding box center [878, 80] width 46 height 26
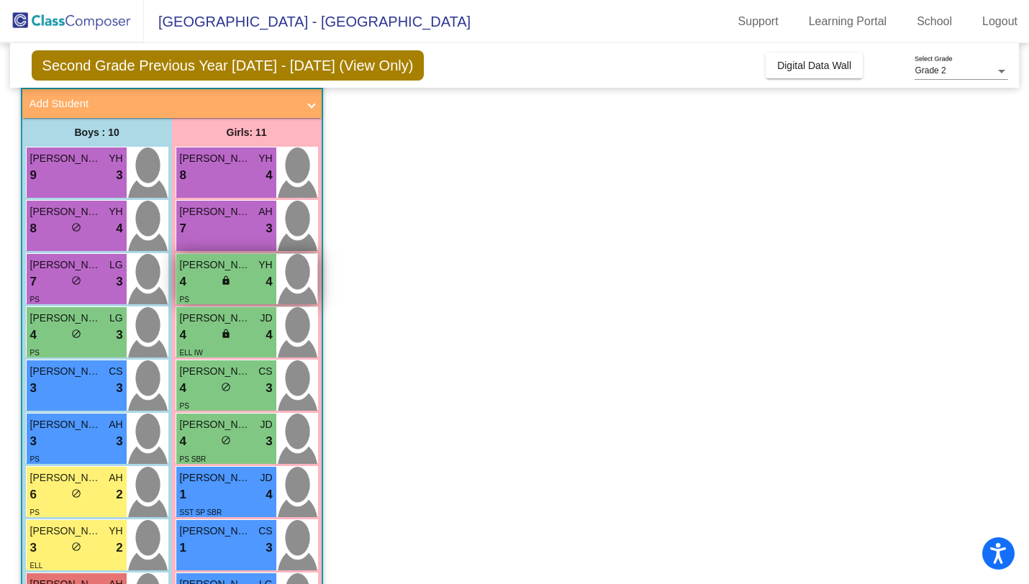
click at [232, 268] on span "[PERSON_NAME]" at bounding box center [216, 265] width 72 height 15
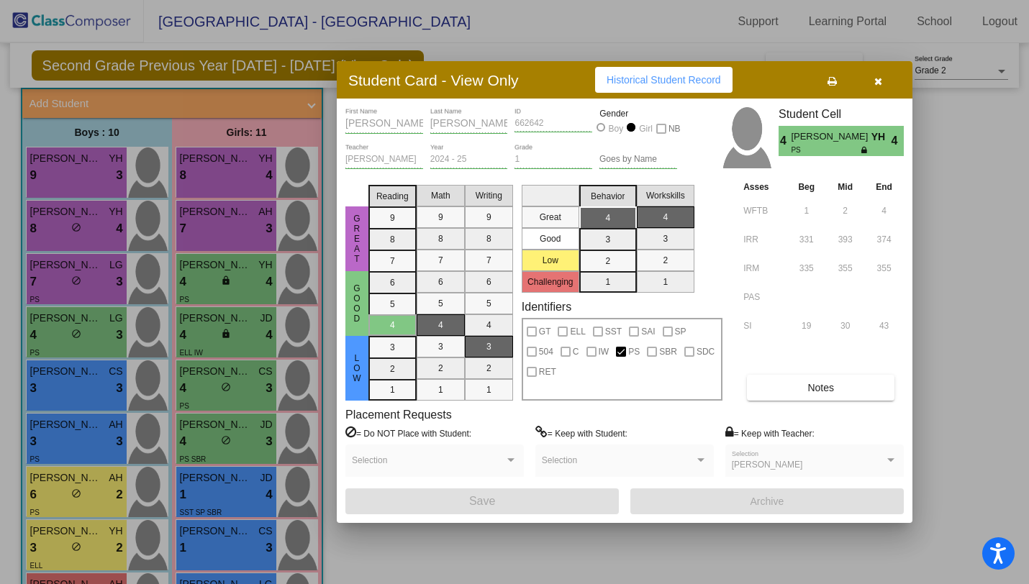
click at [826, 88] on button "button" at bounding box center [878, 80] width 46 height 26
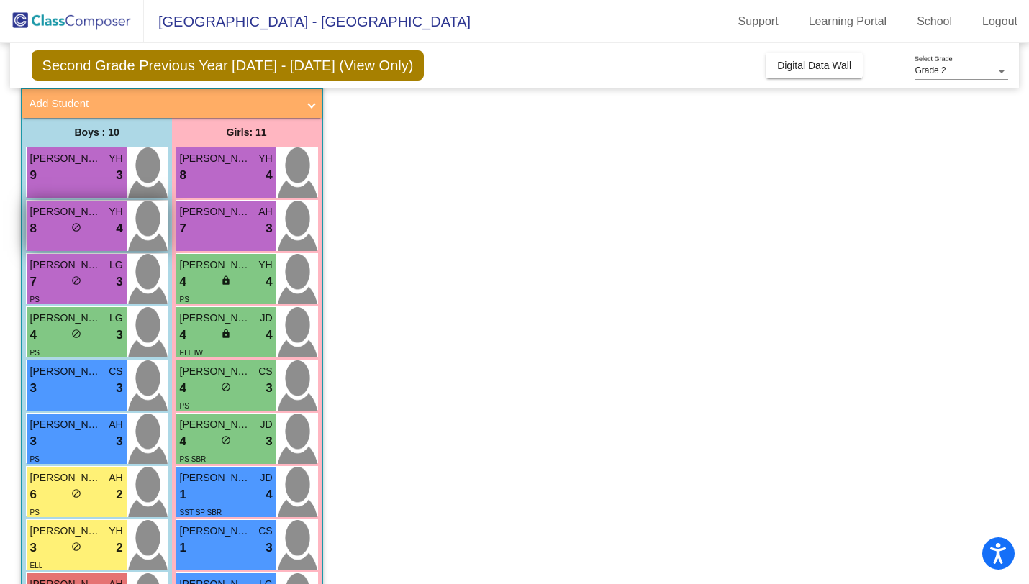
click at [104, 218] on div "[PERSON_NAME] YH" at bounding box center [76, 211] width 93 height 15
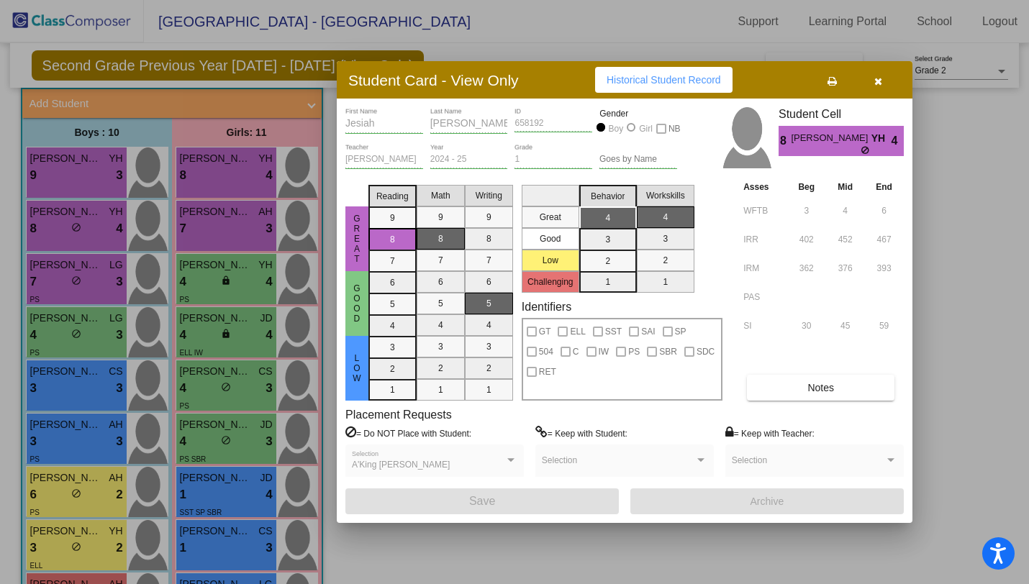
click at [826, 89] on button "button" at bounding box center [878, 80] width 46 height 26
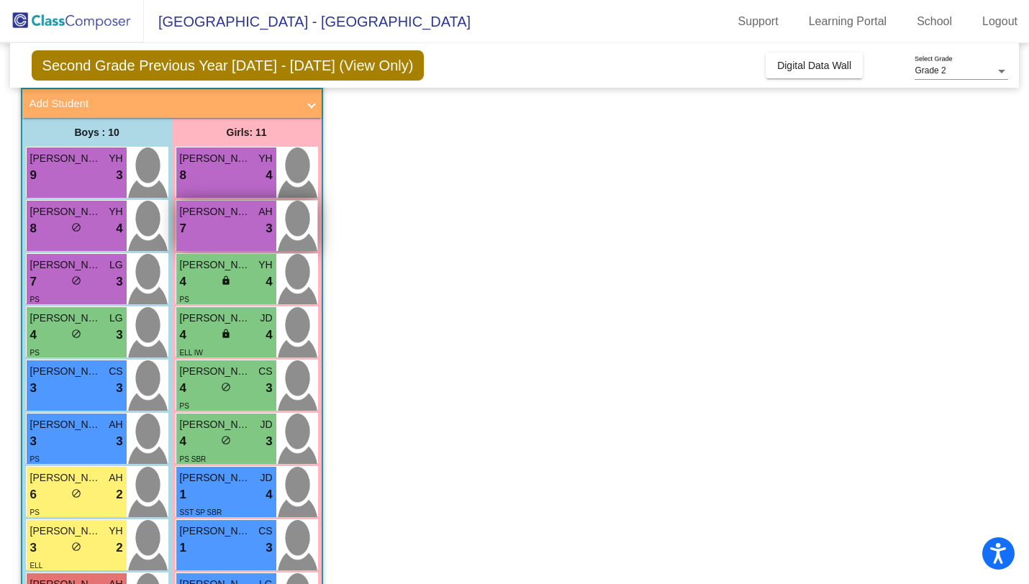
click at [246, 217] on span "[PERSON_NAME]" at bounding box center [216, 211] width 72 height 15
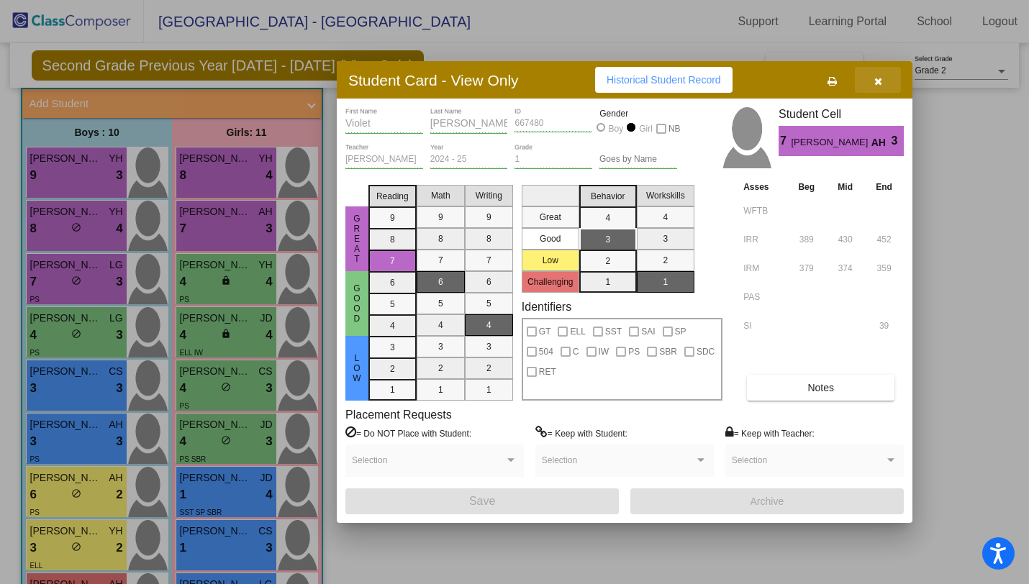
click at [826, 76] on button "button" at bounding box center [878, 80] width 46 height 26
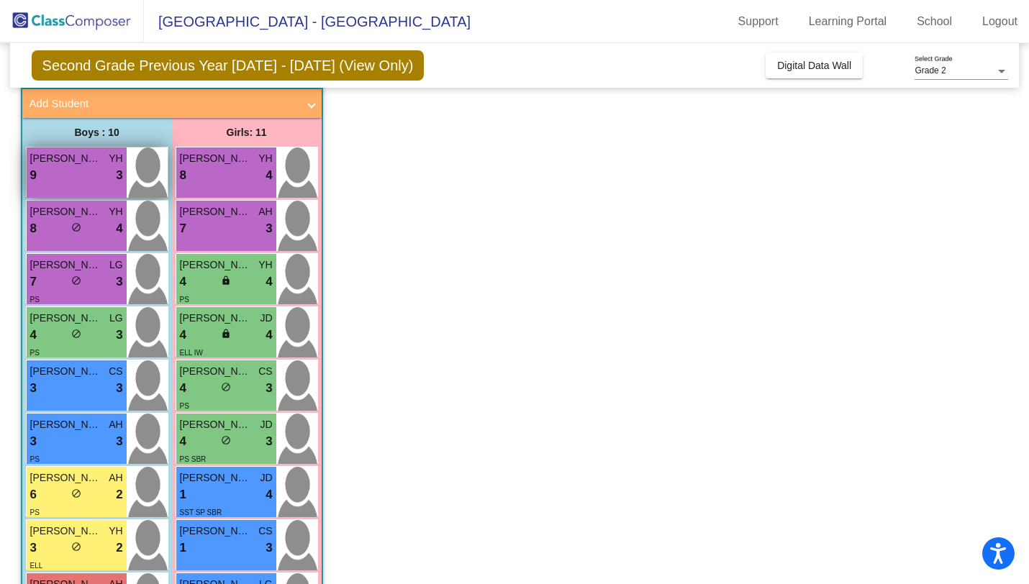
click at [87, 158] on span "[PERSON_NAME]" at bounding box center [66, 158] width 72 height 15
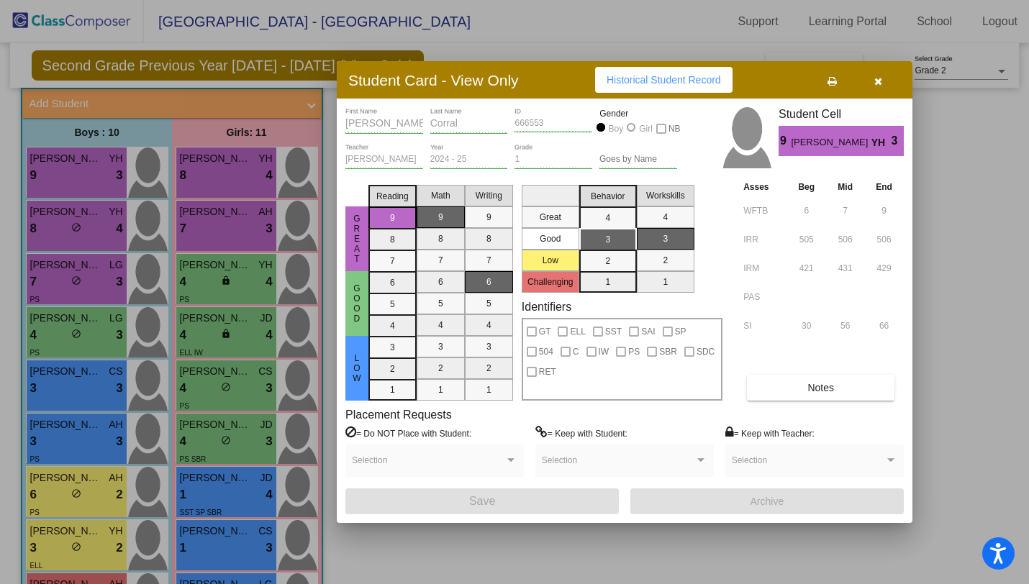
click at [826, 78] on button "button" at bounding box center [878, 80] width 46 height 26
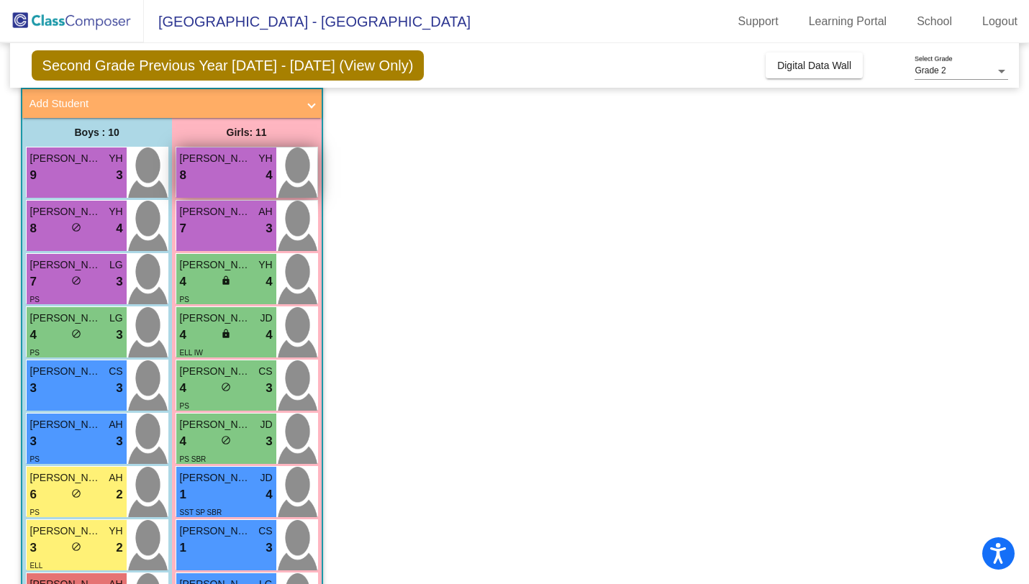
click at [243, 189] on div "[PERSON_NAME] YH 8 lock do_not_disturb_alt 4" at bounding box center [226, 173] width 100 height 50
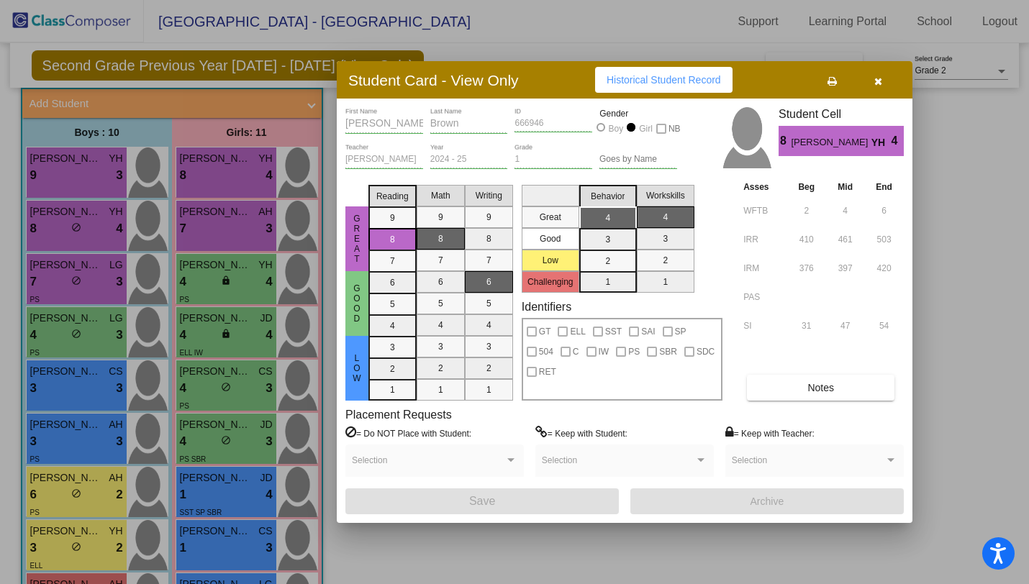
click at [826, 86] on button "button" at bounding box center [878, 80] width 46 height 26
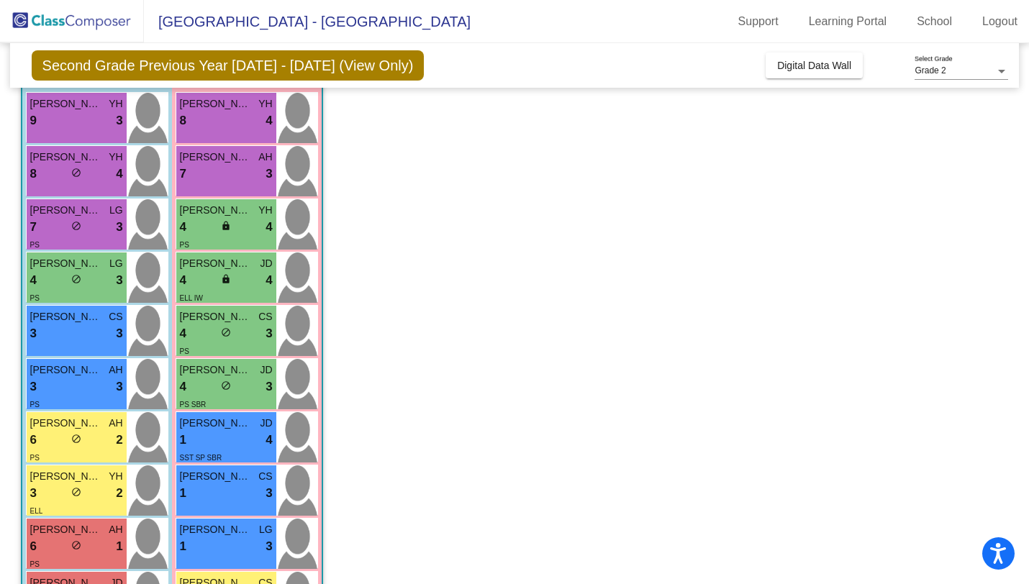
scroll to position [144, 0]
